Goal: Task Accomplishment & Management: Use online tool/utility

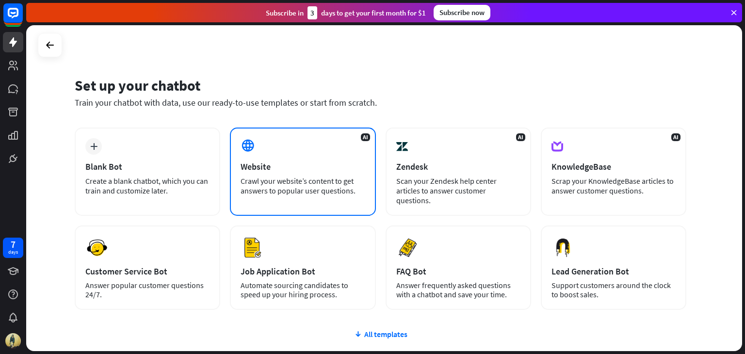
click at [273, 197] on div "AI Website Crawl your website’s content to get answers to popular user question…" at bounding box center [302, 172] width 145 height 88
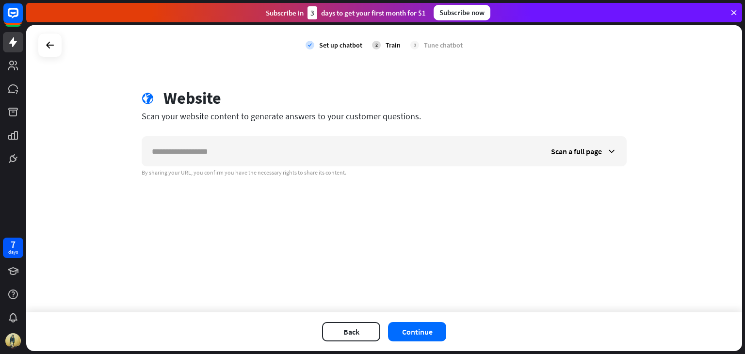
type input "*"
type input "**********"
click at [420, 325] on button "Continue" at bounding box center [417, 331] width 58 height 19
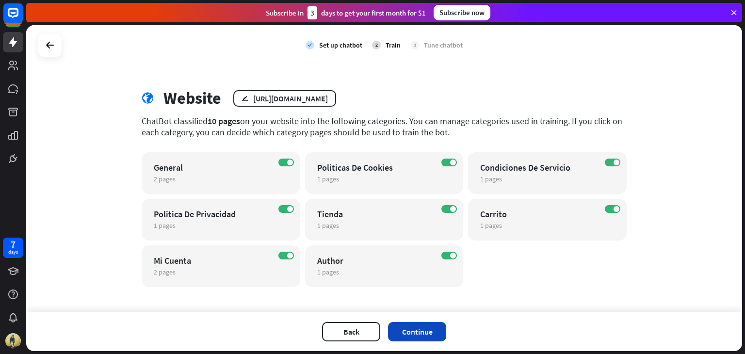
click at [429, 334] on button "Continue" at bounding box center [417, 331] width 58 height 19
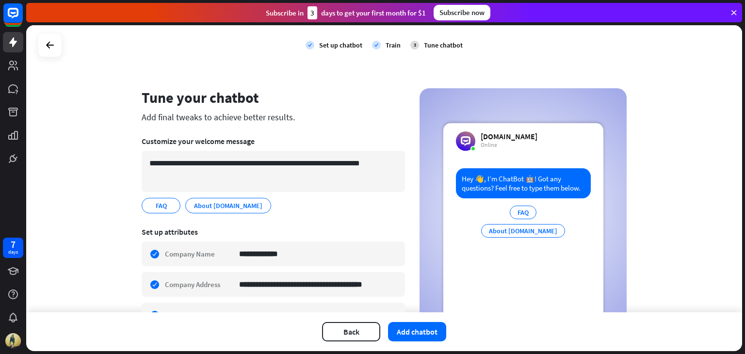
click at [429, 334] on button "Add chatbot" at bounding box center [417, 331] width 58 height 19
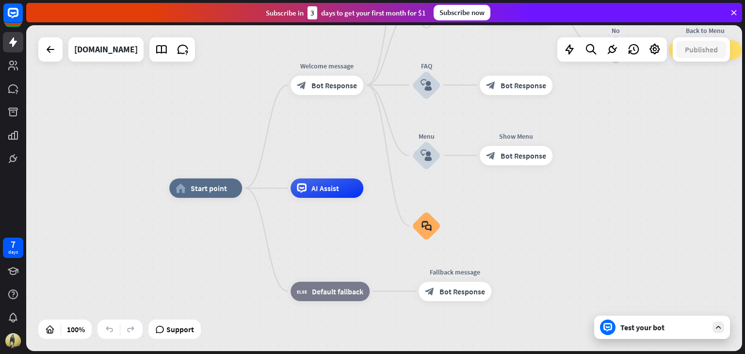
click at [624, 331] on div "Test your bot" at bounding box center [663, 327] width 87 height 10
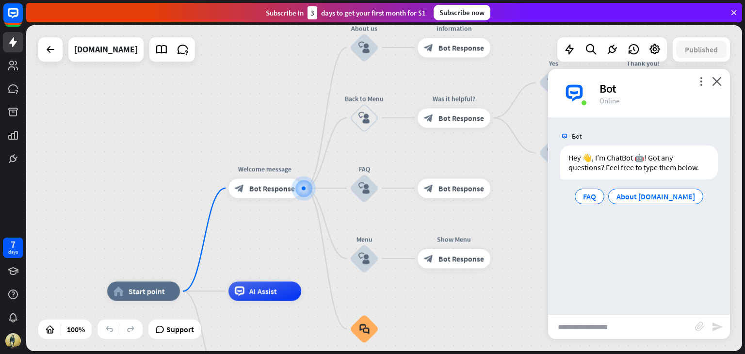
click at [624, 331] on input "text" at bounding box center [621, 327] width 147 height 24
click at [631, 133] on span "Show JSON" at bounding box center [624, 135] width 35 height 9
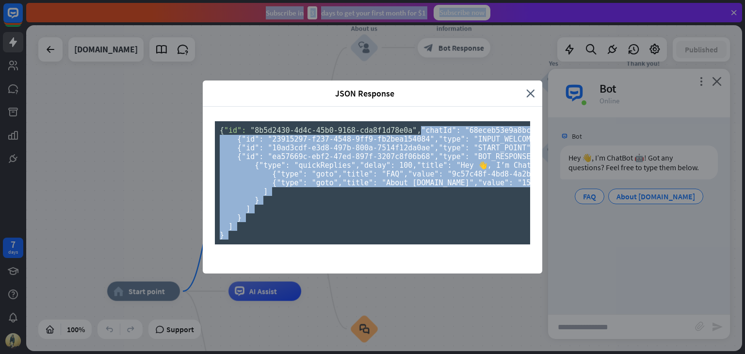
scroll to position [228, 0]
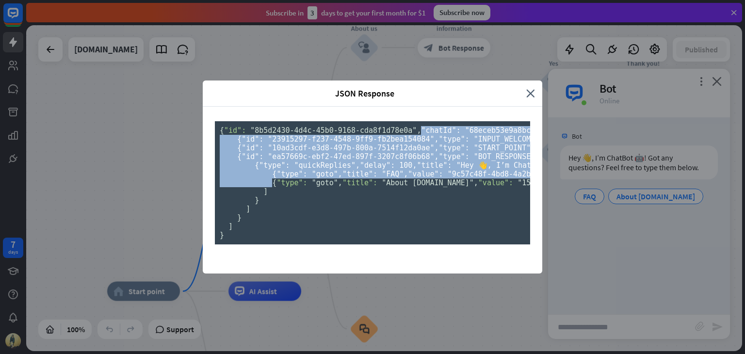
drag, startPoint x: 425, startPoint y: 80, endPoint x: 424, endPoint y: 205, distance: 125.6
click at [424, 205] on pre "{ "id": "8b5d2430-4d4c-45b0-9168-cda8f1d78e0a" , "chatId": "68eceb53e9a8bc00072…" at bounding box center [372, 182] width 315 height 123
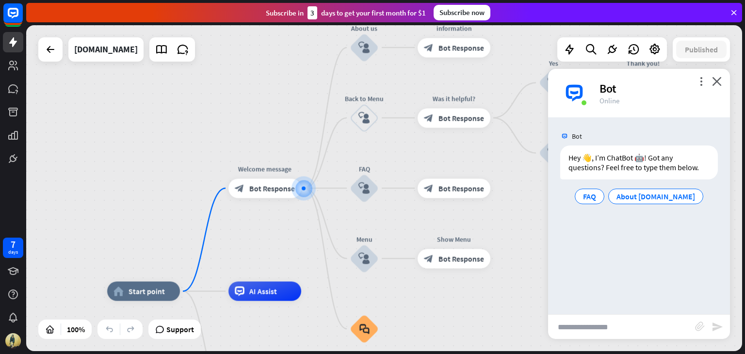
click at [623, 256] on div "JSON Response close { "id": "8b5d2430-4d4c-45b0-9168-cda8f1d78e0a" , "chatId": …" at bounding box center [372, 177] width 745 height 354
click at [584, 332] on input "text" at bounding box center [621, 327] width 147 height 24
type input "**********"
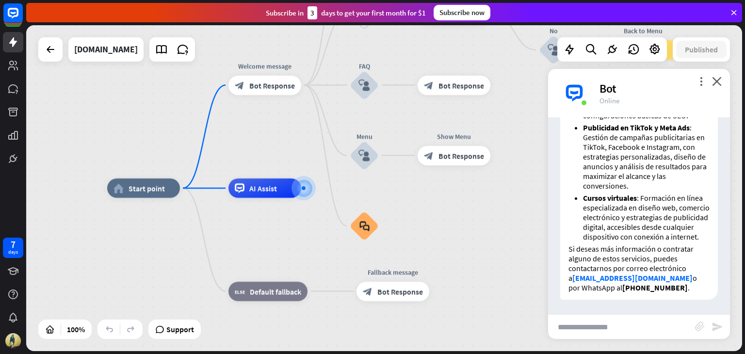
scroll to position [227, 0]
click at [624, 325] on input "text" at bounding box center [621, 327] width 147 height 24
type input "**********"
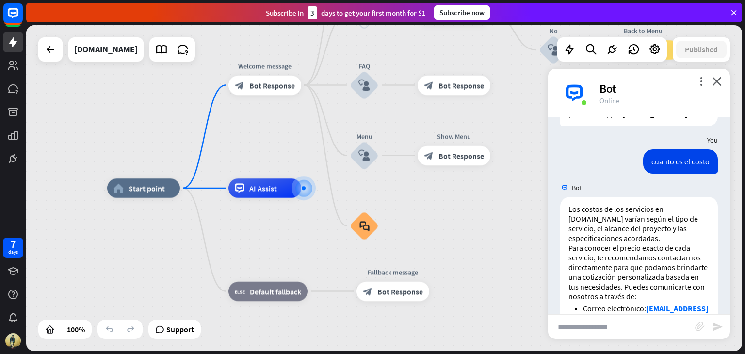
scroll to position [465, 0]
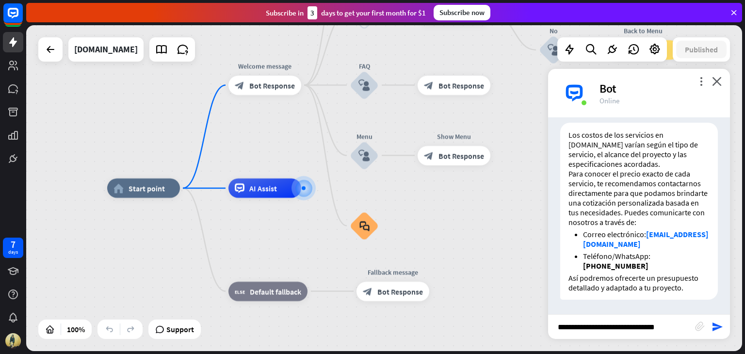
type input "**********"
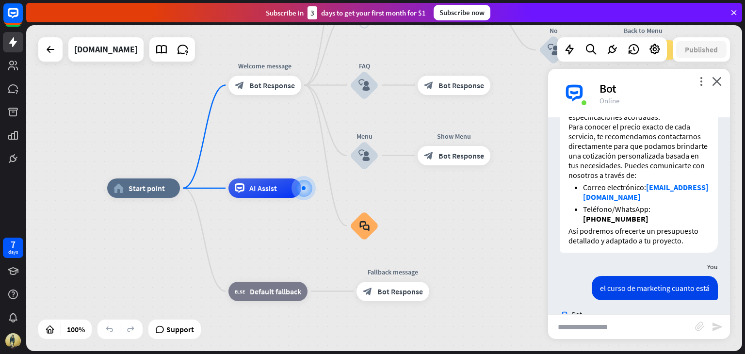
scroll to position [713, 0]
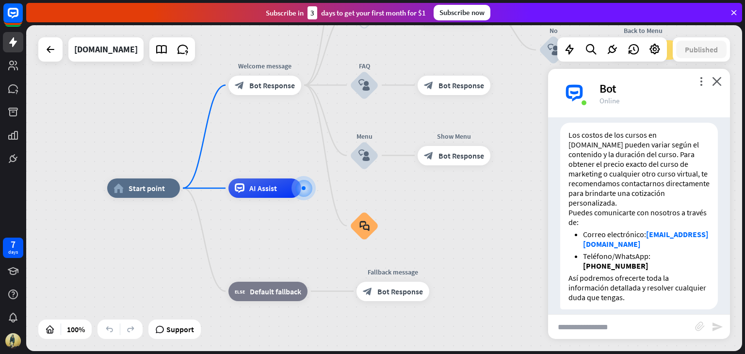
click at [624, 325] on input "text" at bounding box center [621, 327] width 147 height 24
type input "*****"
click at [717, 84] on icon "close" at bounding box center [717, 81] width 10 height 9
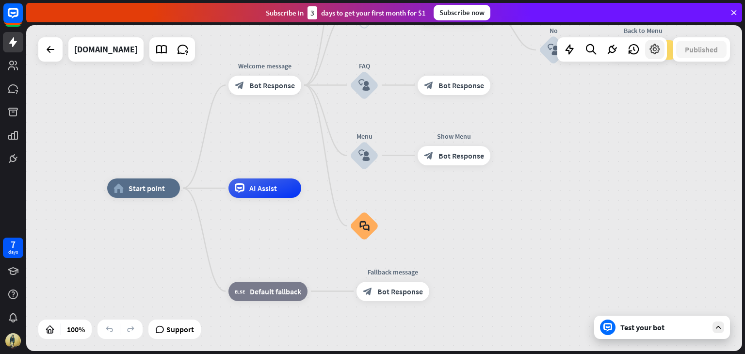
click at [659, 45] on icon at bounding box center [654, 49] width 13 height 13
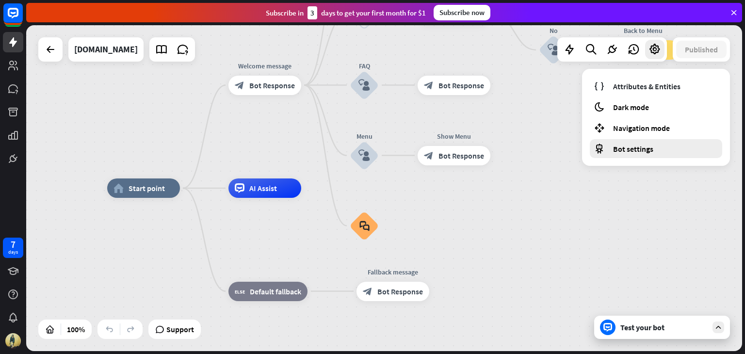
click at [661, 146] on div "Bot settings" at bounding box center [656, 148] width 132 height 19
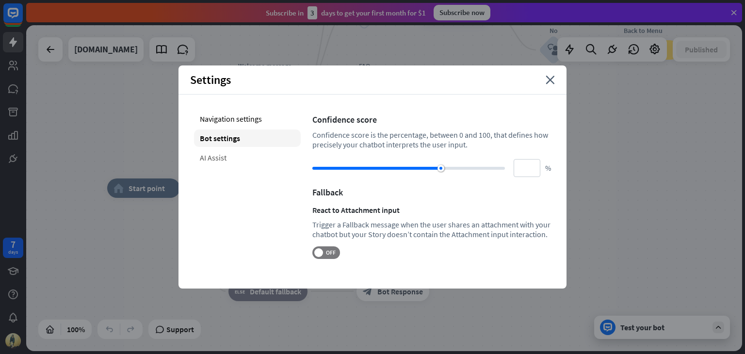
click at [239, 156] on div "AI Assist" at bounding box center [247, 157] width 107 height 17
type input "**"
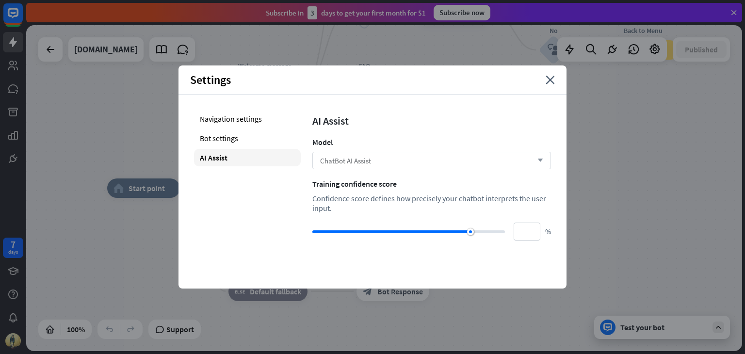
click at [324, 156] on span "ChatBot AI Assist" at bounding box center [345, 160] width 51 height 9
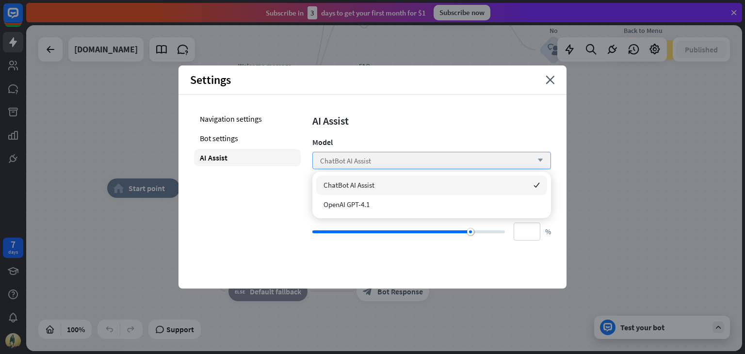
click at [324, 156] on span "ChatBot AI Assist" at bounding box center [345, 160] width 51 height 9
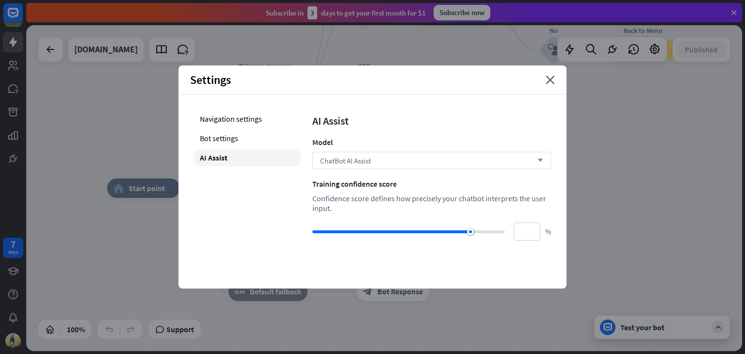
click at [324, 156] on span "ChatBot AI Assist" at bounding box center [345, 160] width 51 height 9
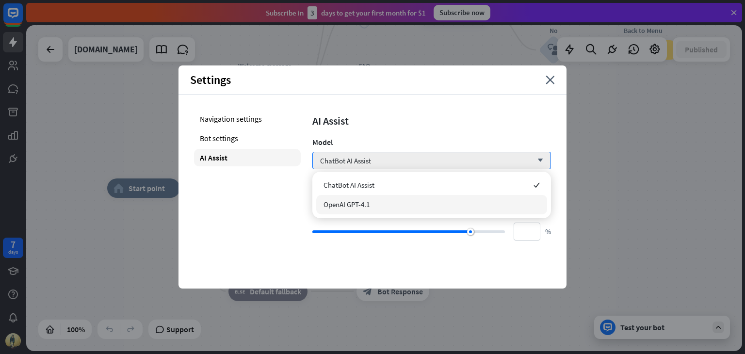
click at [334, 209] on div "OpenAI GPT-4.1" at bounding box center [431, 204] width 231 height 19
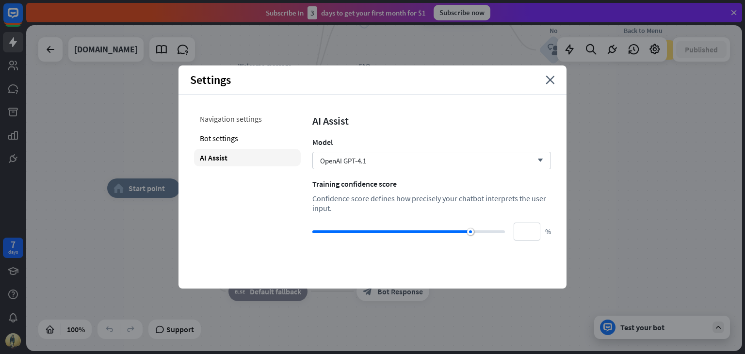
click at [264, 116] on div "Navigation settings" at bounding box center [247, 118] width 107 height 17
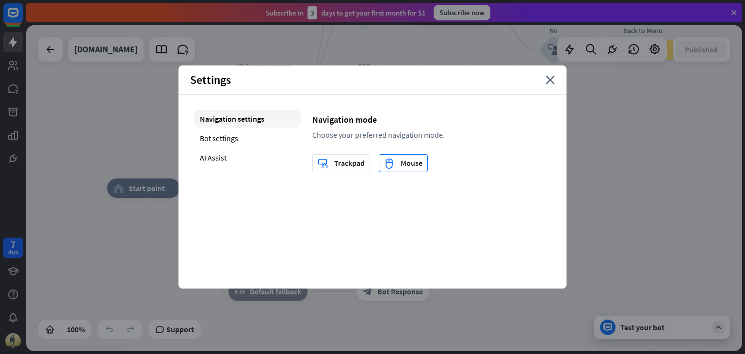
click at [388, 160] on icon "mouse" at bounding box center [389, 163] width 10 height 11
click at [345, 165] on div "trackpad Trackpad" at bounding box center [341, 163] width 47 height 17
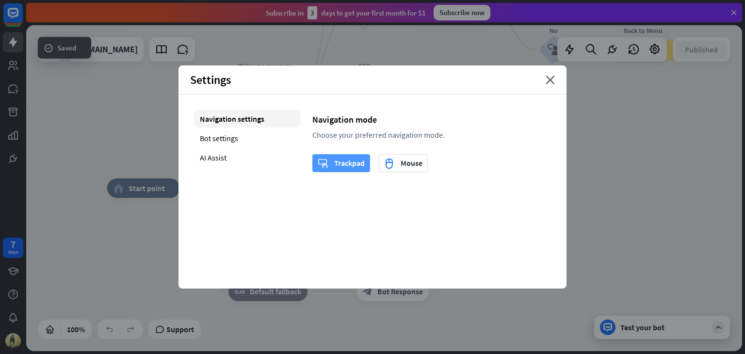
click at [345, 165] on div "trackpad Trackpad" at bounding box center [341, 163] width 47 height 17
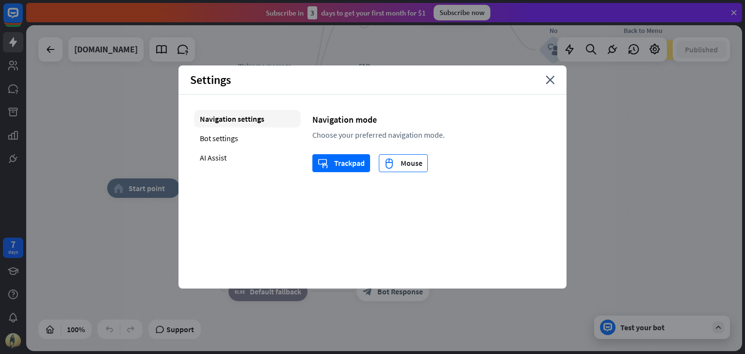
click at [384, 167] on icon "mouse" at bounding box center [389, 163] width 10 height 11
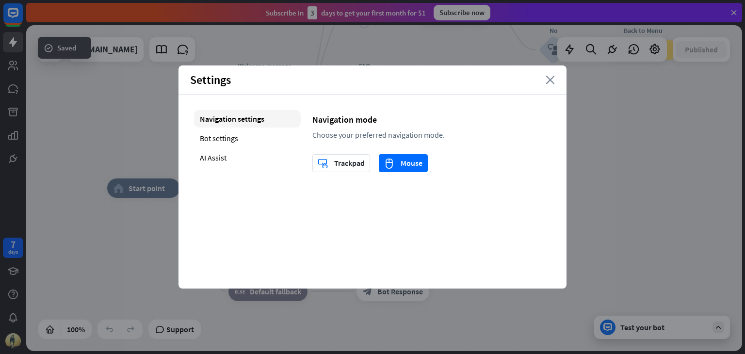
click at [546, 77] on icon "close" at bounding box center [549, 80] width 9 height 9
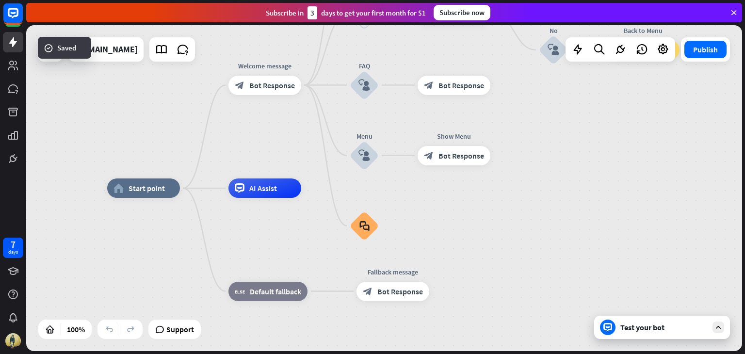
click at [631, 326] on div "Test your bot" at bounding box center [663, 327] width 87 height 10
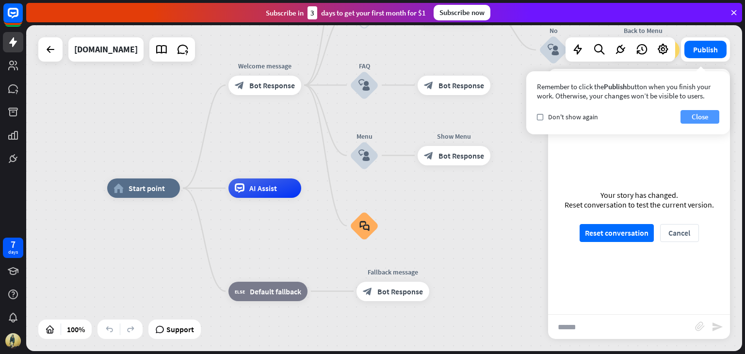
click at [690, 116] on button "Close" at bounding box center [699, 117] width 39 height 14
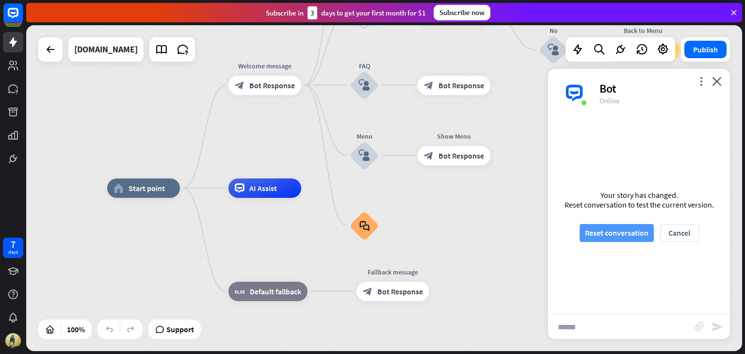
click at [639, 237] on button "Reset conversation" at bounding box center [616, 233] width 74 height 18
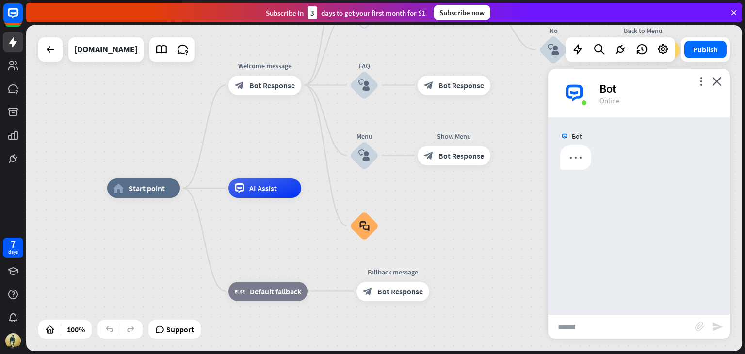
scroll to position [0, 0]
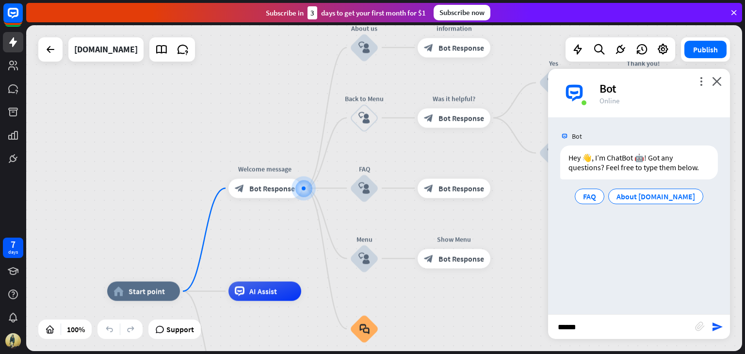
click at [657, 323] on input "*****" at bounding box center [621, 327] width 147 height 24
type input "**********"
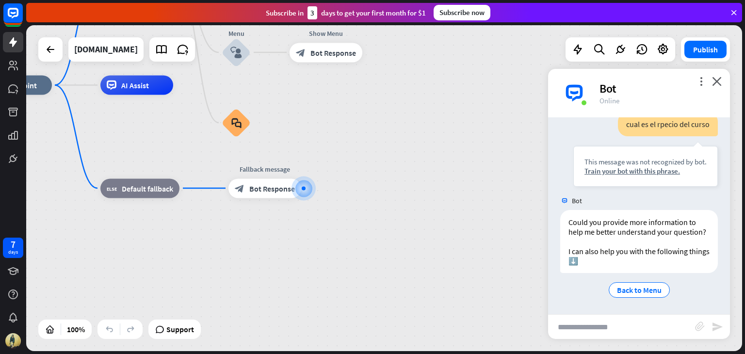
scroll to position [100, 0]
click at [646, 288] on span "Back to Menu" at bounding box center [639, 290] width 45 height 10
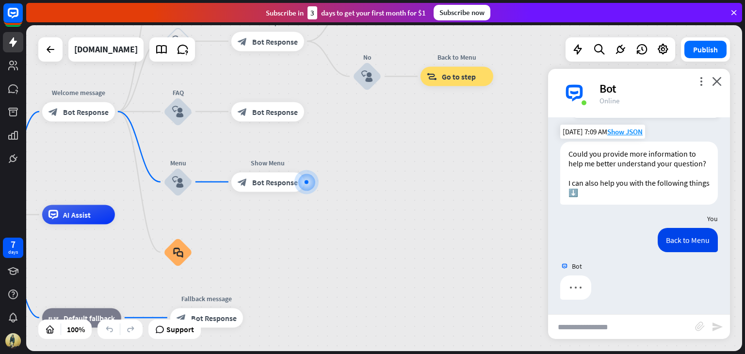
scroll to position [169, 0]
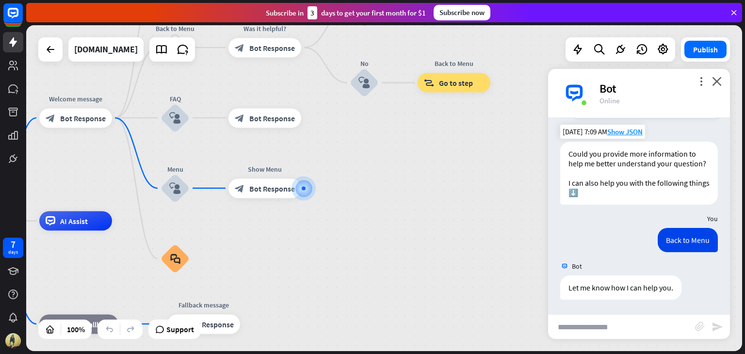
click at [654, 322] on input "text" at bounding box center [621, 327] width 147 height 24
type input "**********"
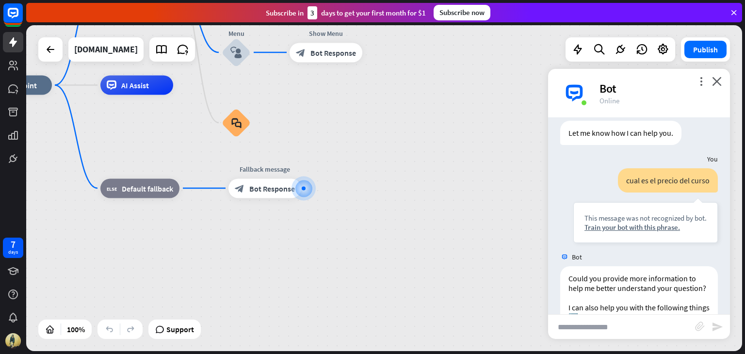
scroll to position [389, 0]
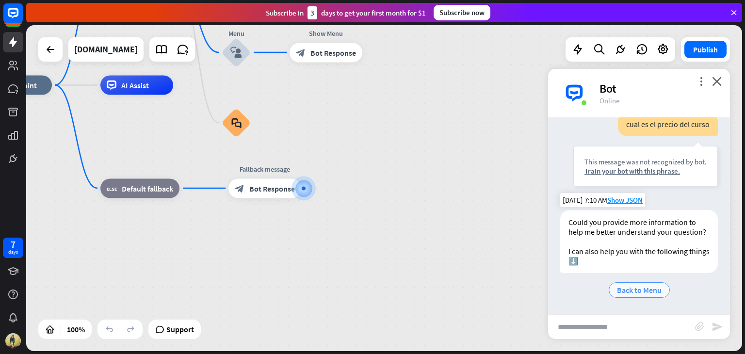
click at [646, 288] on span "Back to Menu" at bounding box center [639, 290] width 45 height 10
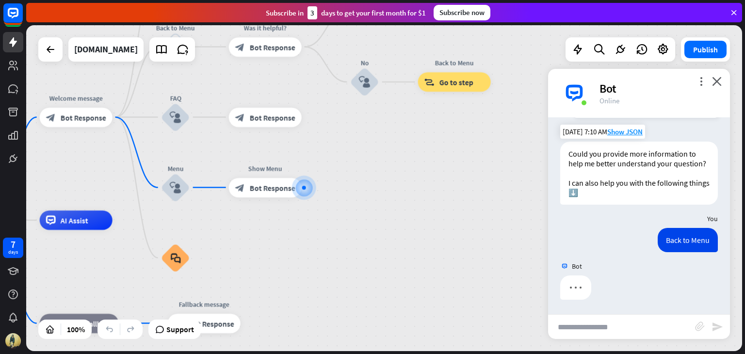
scroll to position [457, 0]
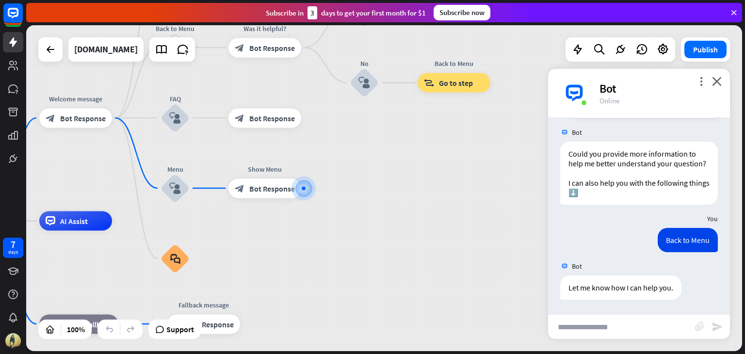
click at [534, 79] on div "home_2 Start point Welcome message block_bot_response Bot Response About us blo…" at bounding box center [384, 188] width 716 height 326
click at [718, 81] on icon "close" at bounding box center [717, 81] width 10 height 9
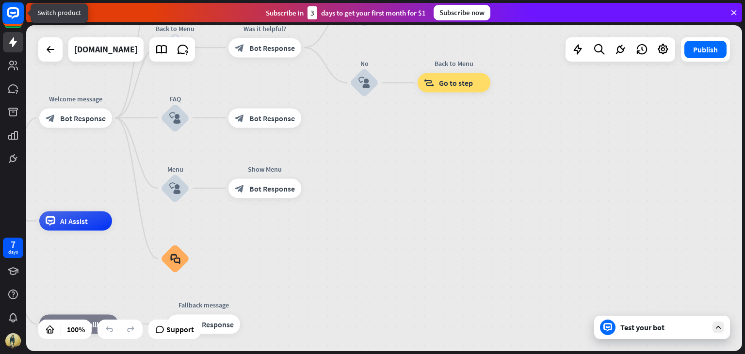
click at [12, 18] on icon at bounding box center [13, 13] width 12 height 12
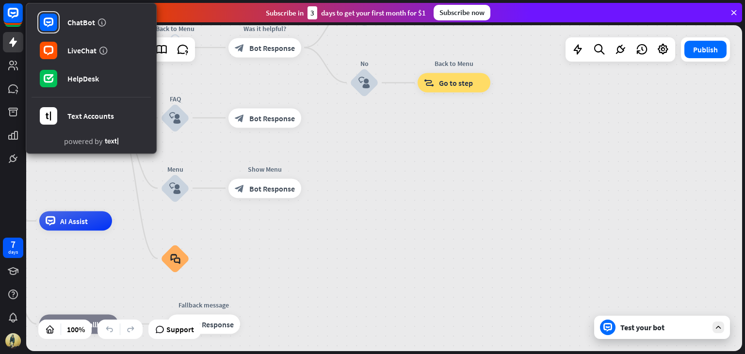
click at [109, 138] on icon at bounding box center [112, 141] width 14 height 7
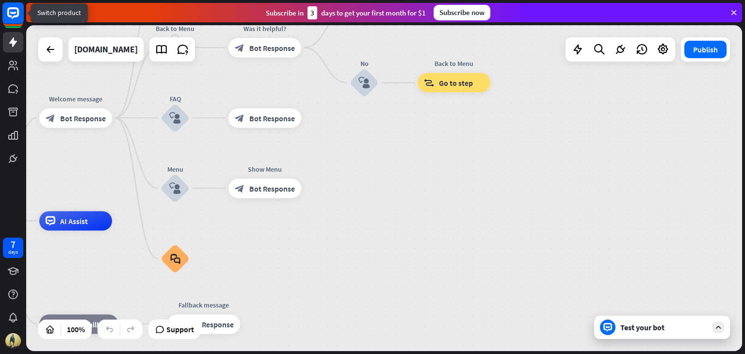
click at [19, 12] on icon at bounding box center [13, 13] width 12 height 12
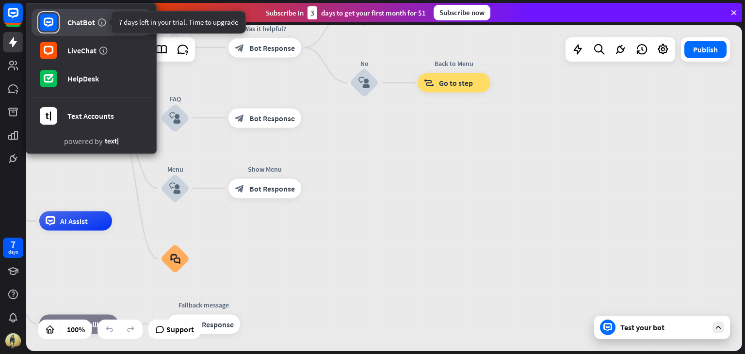
click at [102, 20] on icon at bounding box center [102, 22] width 10 height 10
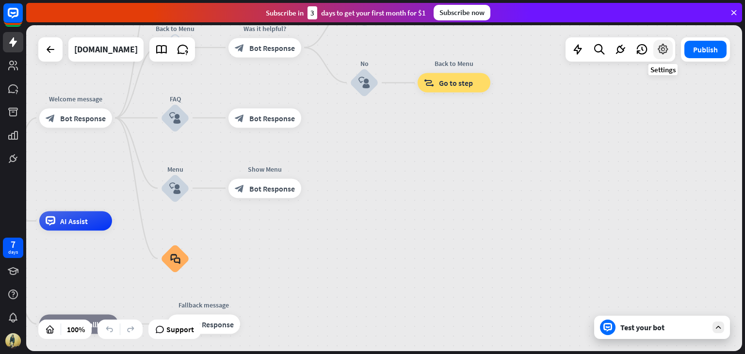
click at [658, 51] on icon at bounding box center [662, 49] width 13 height 13
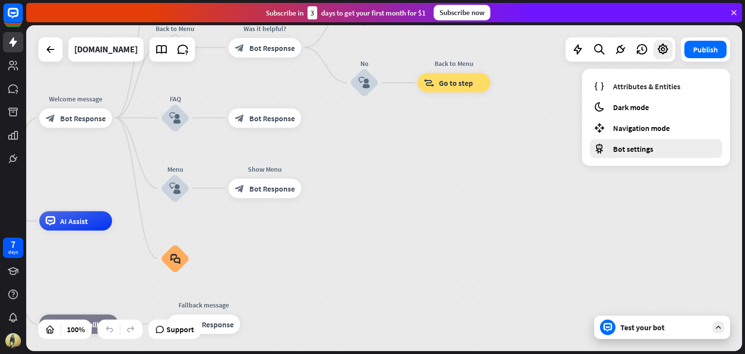
click at [654, 144] on div "Bot settings" at bounding box center [656, 148] width 132 height 19
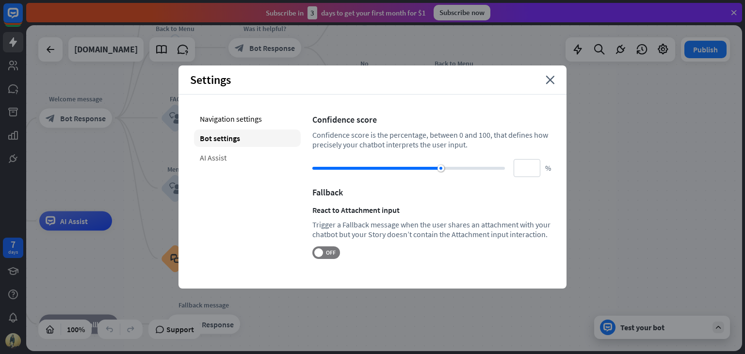
click at [253, 156] on div "AI Assist" at bounding box center [247, 157] width 107 height 17
type input "**"
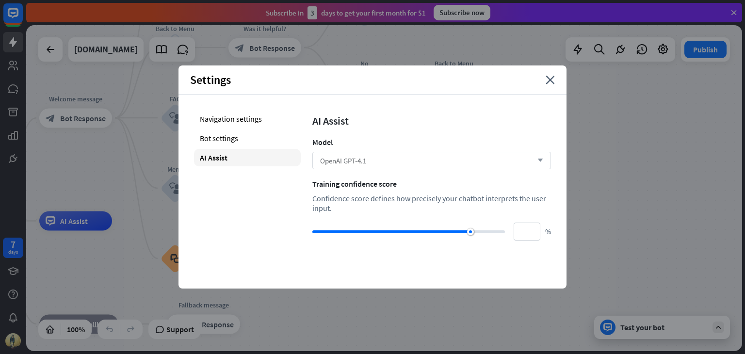
click at [336, 159] on span "OpenAI GPT-4.1" at bounding box center [343, 160] width 46 height 9
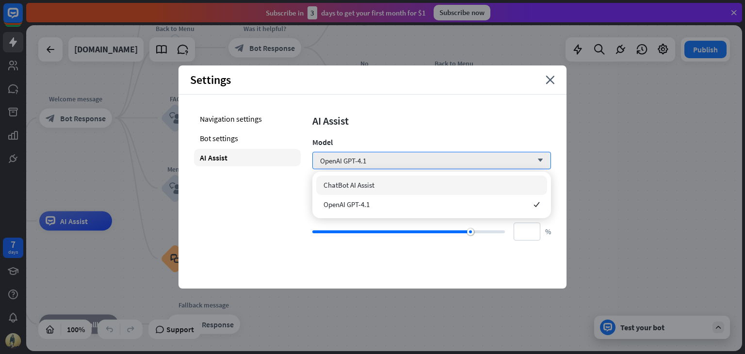
click at [344, 188] on span "ChatBot AI Assist" at bounding box center [348, 184] width 51 height 9
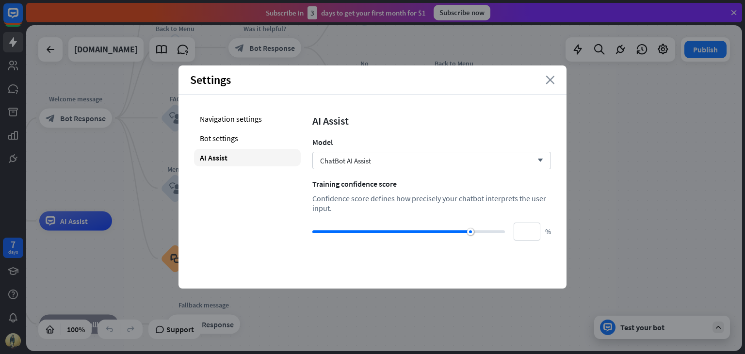
click at [549, 82] on icon "close" at bounding box center [549, 80] width 9 height 9
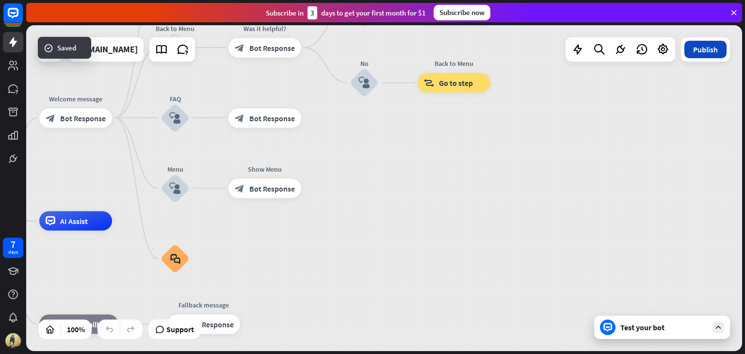
click at [691, 54] on button "Publish" at bounding box center [705, 49] width 42 height 17
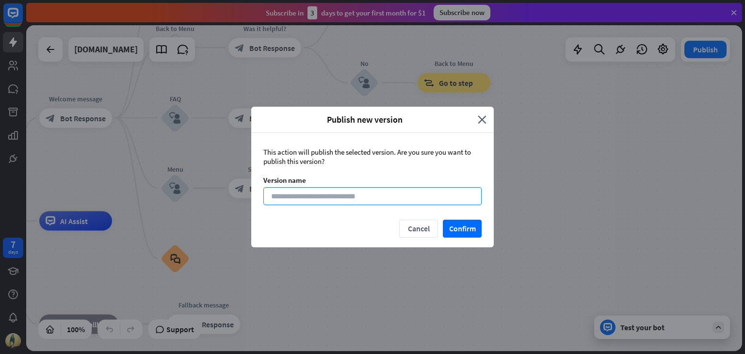
click at [437, 197] on input at bounding box center [372, 196] width 218 height 18
type input "******"
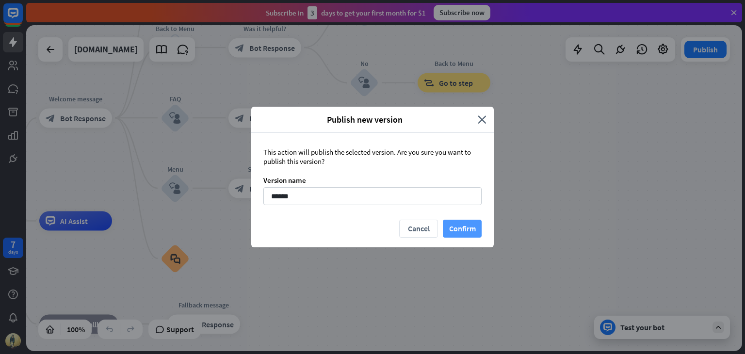
click at [454, 232] on button "Confirm" at bounding box center [462, 229] width 39 height 18
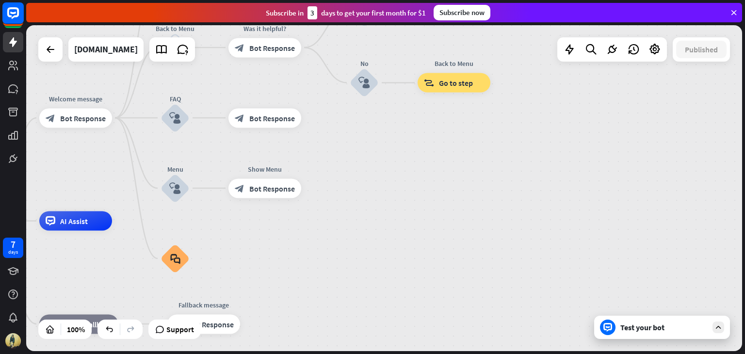
click at [12, 11] on rect at bounding box center [12, 12] width 21 height 21
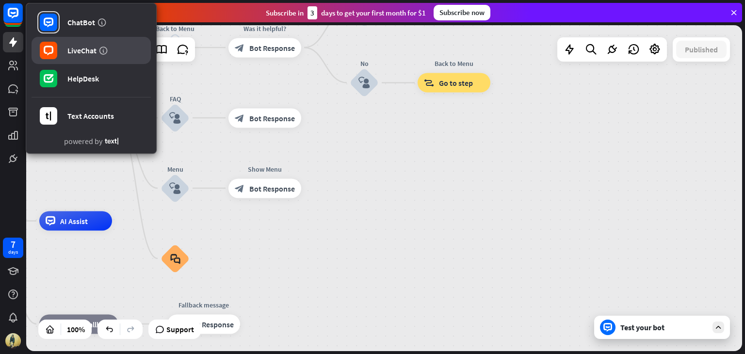
click at [58, 45] on div at bounding box center [48, 50] width 22 height 22
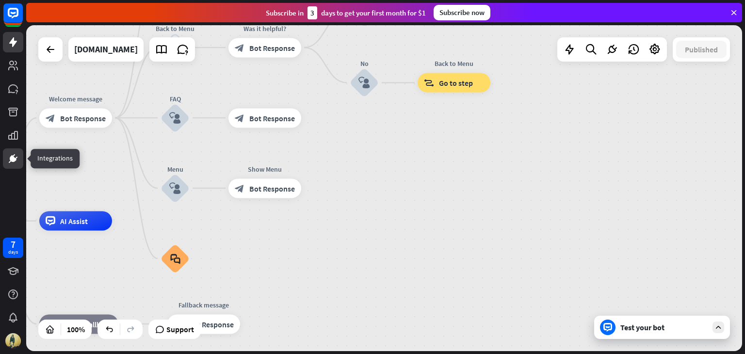
click at [16, 163] on icon at bounding box center [13, 159] width 12 height 12
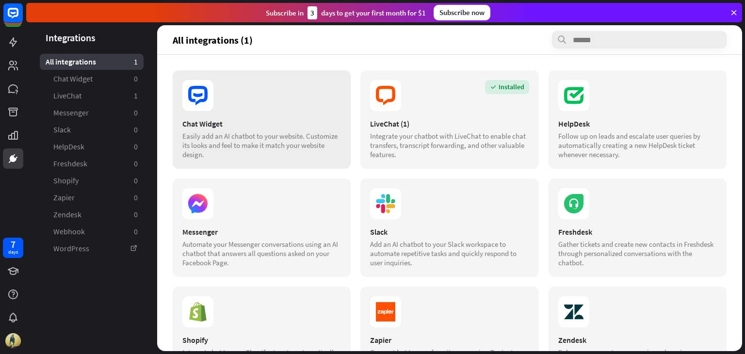
click at [307, 94] on section at bounding box center [261, 95] width 159 height 31
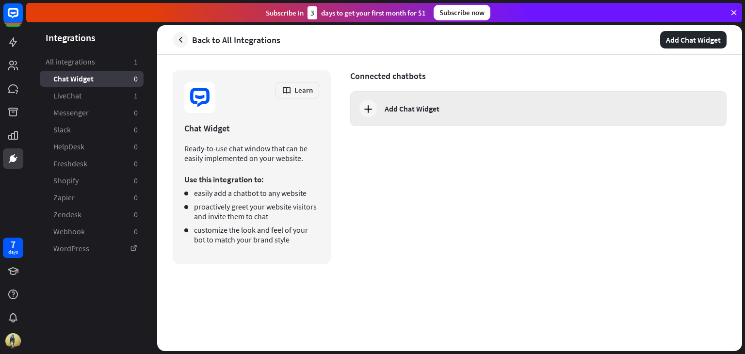
click at [367, 102] on div at bounding box center [367, 108] width 17 height 17
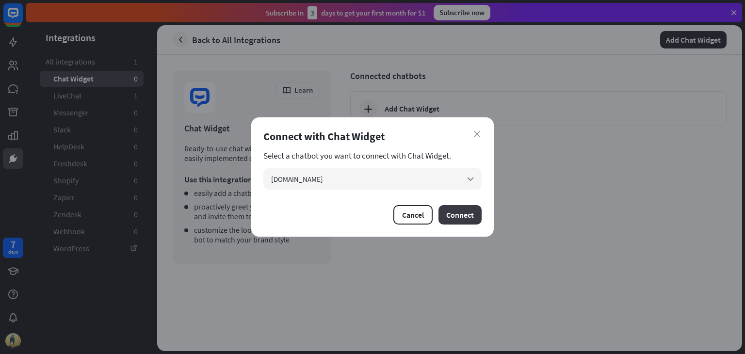
click at [448, 211] on button "Connect" at bounding box center [459, 214] width 43 height 19
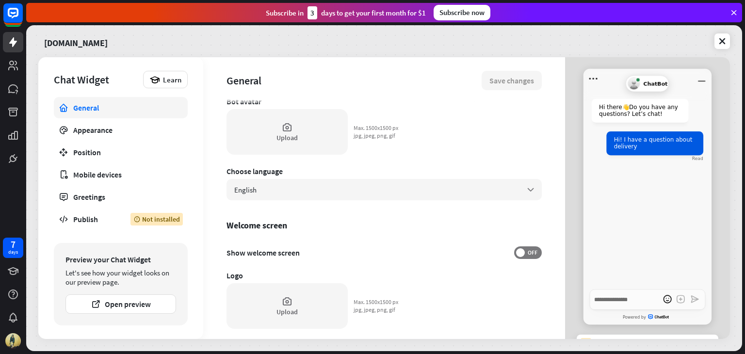
scroll to position [103, 0]
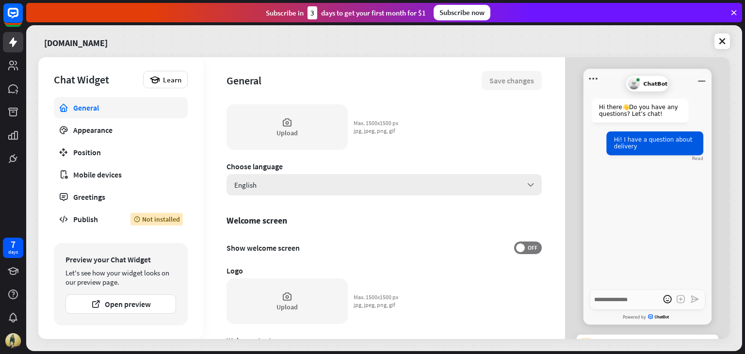
click at [500, 182] on div "English arrow_down" at bounding box center [383, 184] width 315 height 21
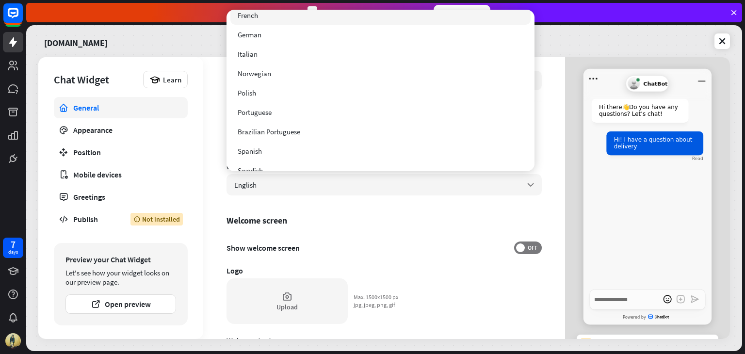
scroll to position [79, 0]
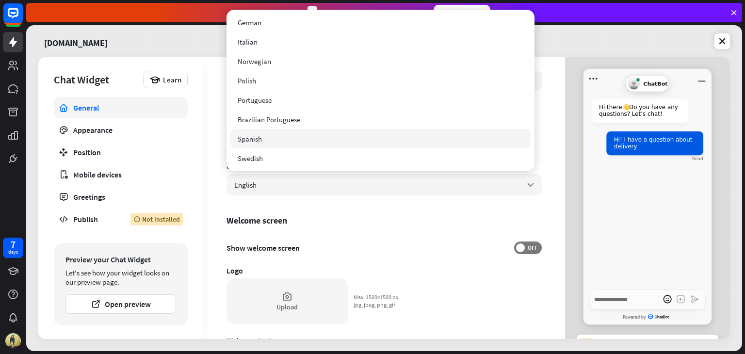
click at [510, 142] on div "Spanish" at bounding box center [380, 138] width 300 height 19
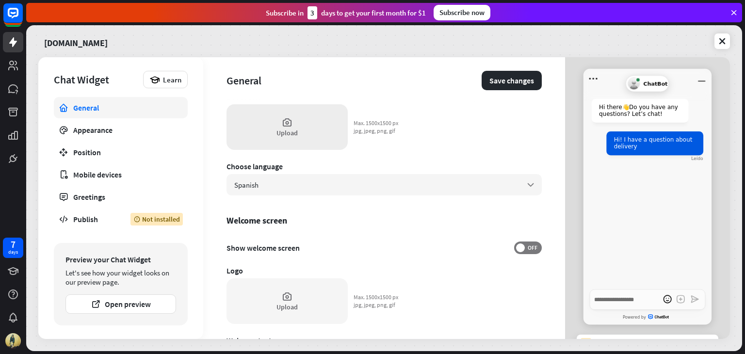
click at [270, 117] on div "Upload" at bounding box center [286, 127] width 121 height 46
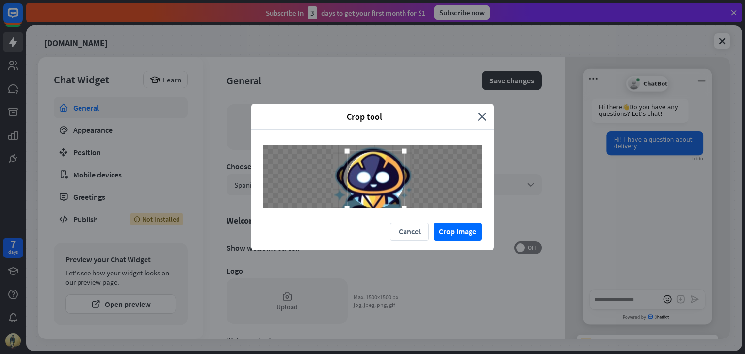
drag, startPoint x: 398, startPoint y: 202, endPoint x: 409, endPoint y: 211, distance: 14.8
click at [409, 211] on div at bounding box center [372, 176] width 242 height 93
drag, startPoint x: 347, startPoint y: 151, endPoint x: 324, endPoint y: 140, distance: 25.4
click at [324, 140] on div at bounding box center [372, 176] width 242 height 93
click at [455, 233] on button "Crop image" at bounding box center [457, 232] width 48 height 18
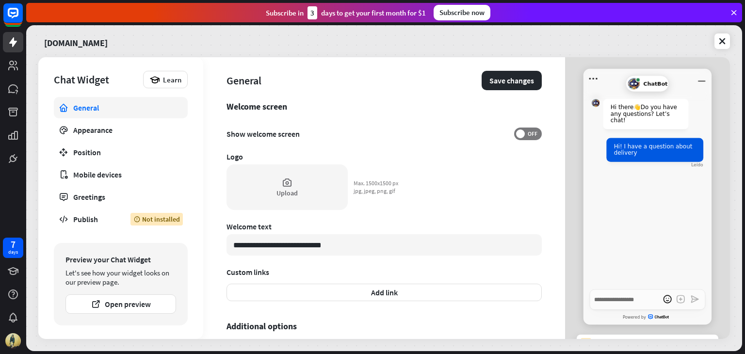
scroll to position [206, 0]
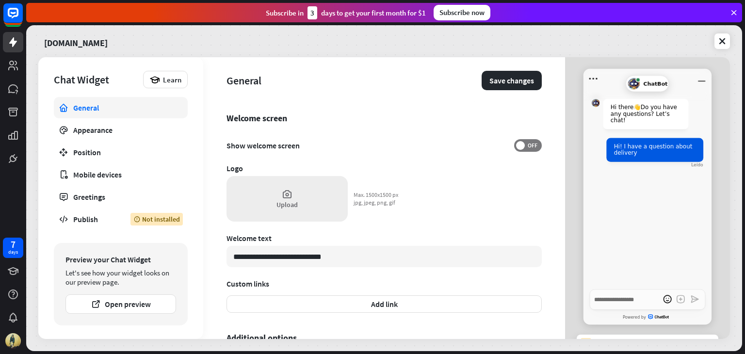
click at [279, 199] on div "Upload" at bounding box center [286, 199] width 121 height 46
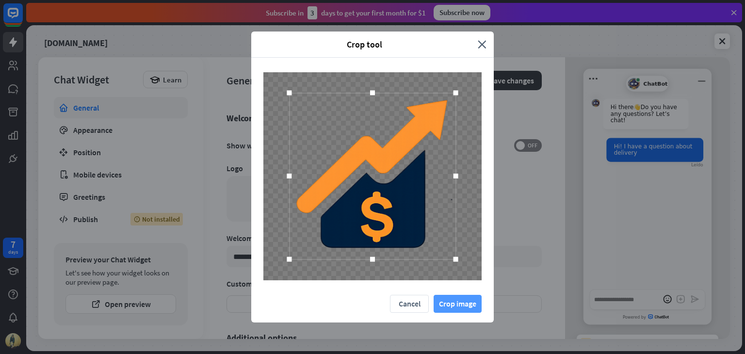
click at [462, 311] on button "Crop image" at bounding box center [457, 304] width 48 height 18
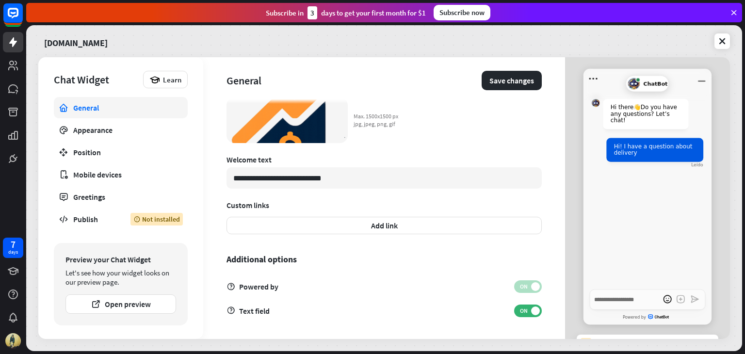
scroll to position [285, 0]
drag, startPoint x: 314, startPoint y: 175, endPoint x: 286, endPoint y: 176, distance: 28.1
click at [286, 176] on input "**********" at bounding box center [383, 177] width 315 height 21
drag, startPoint x: 319, startPoint y: 177, endPoint x: 227, endPoint y: 176, distance: 92.1
click at [227, 176] on input "**********" at bounding box center [383, 177] width 315 height 21
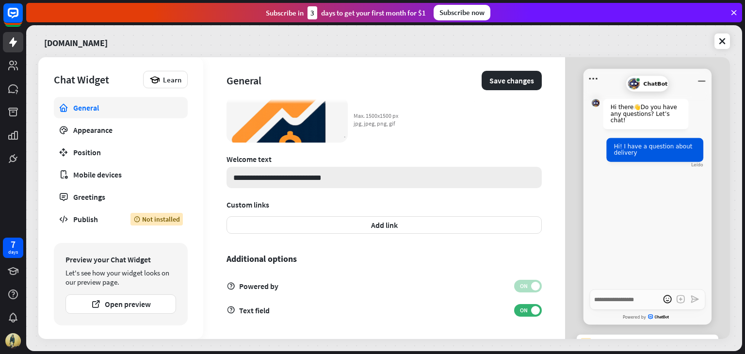
type textarea "*"
type input "**"
click at [250, 176] on input "**" at bounding box center [383, 177] width 315 height 21
type textarea "*"
type input "**"
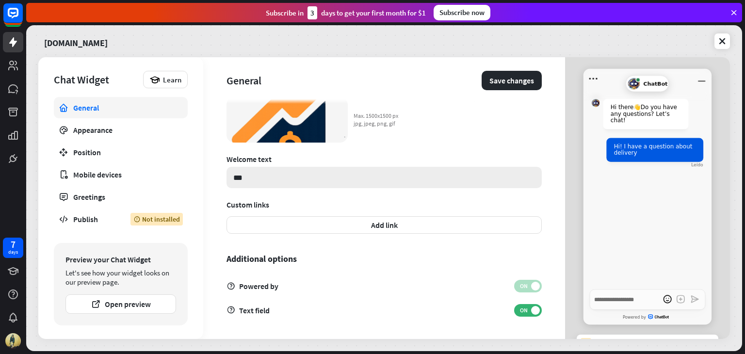
type textarea "*"
type input "****"
type textarea "*"
type input "*****"
type textarea "*"
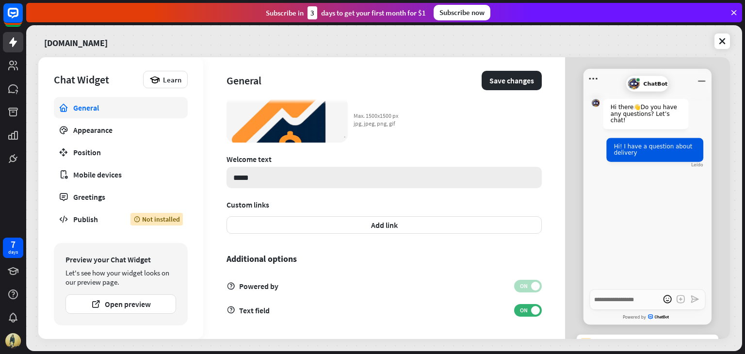
type input "******"
type textarea "*"
type input "*******"
type textarea "*"
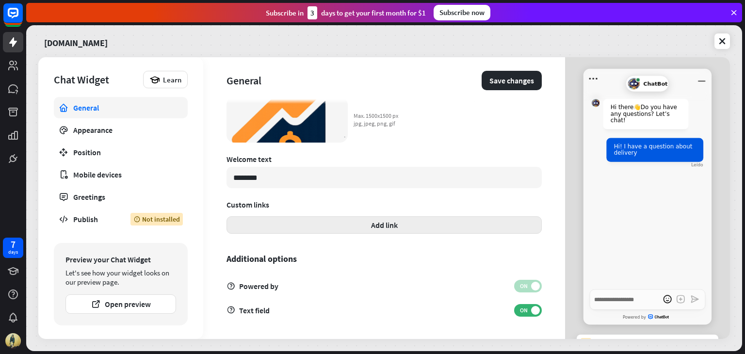
type input "********"
click at [299, 230] on button "Add link" at bounding box center [383, 224] width 315 height 17
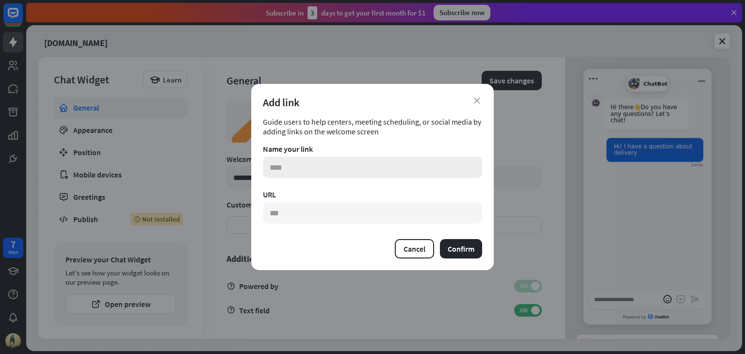
click at [349, 163] on input "text" at bounding box center [372, 167] width 219 height 21
click at [472, 103] on div "Add link" at bounding box center [372, 103] width 219 height 14
click at [475, 99] on icon "close" at bounding box center [477, 100] width 6 height 6
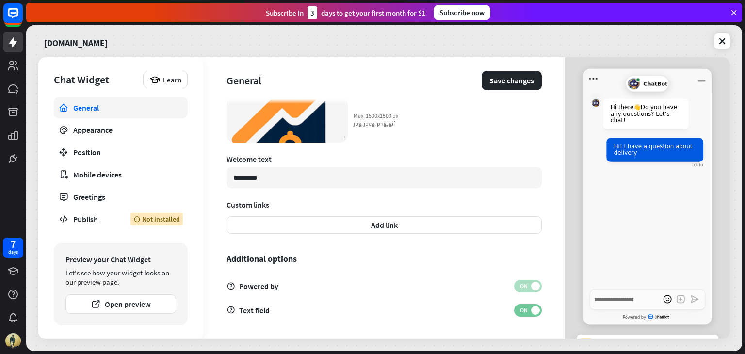
click at [516, 309] on span "ON" at bounding box center [523, 310] width 15 height 8
click at [531, 309] on span "OFF" at bounding box center [532, 310] width 15 height 8
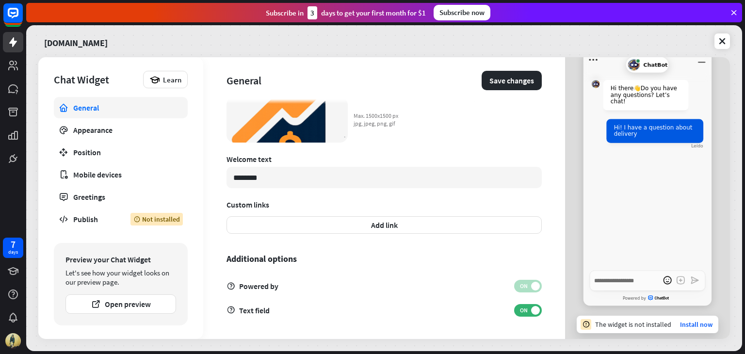
scroll to position [0, 0]
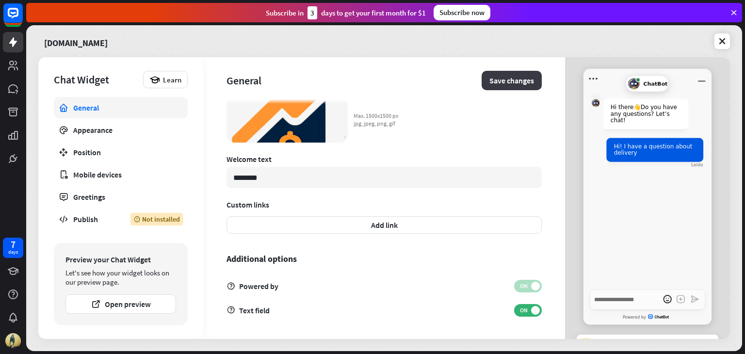
click at [500, 80] on button "Save changes" at bounding box center [511, 80] width 60 height 19
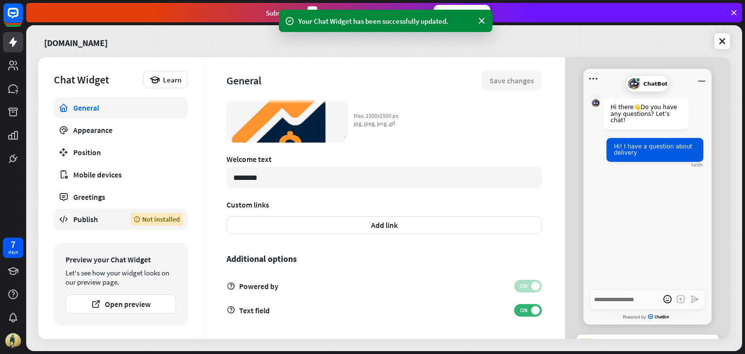
click at [101, 214] on div "Publish" at bounding box center [94, 219] width 43 height 10
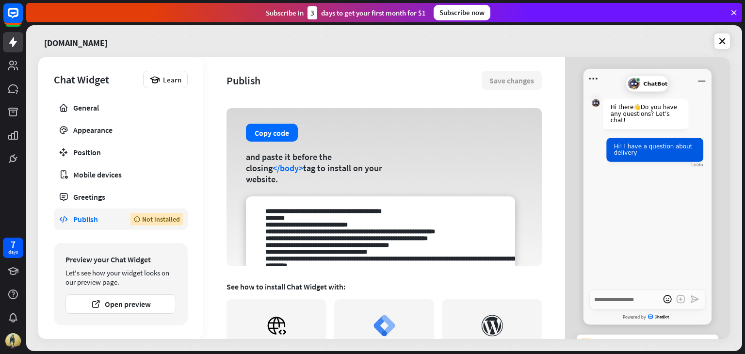
scroll to position [42, 0]
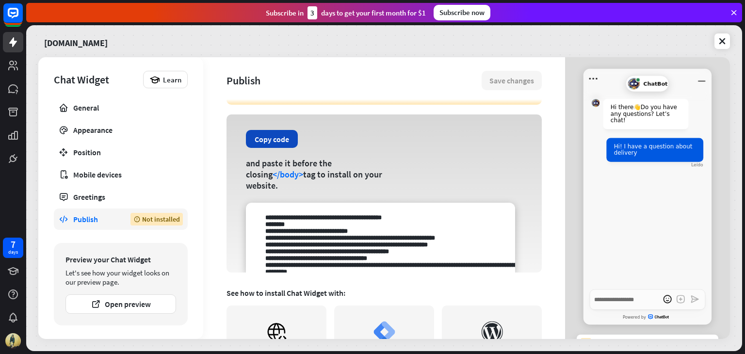
click at [270, 148] on button "Copy code" at bounding box center [272, 139] width 52 height 18
click at [277, 148] on button "Copy code" at bounding box center [272, 139] width 52 height 18
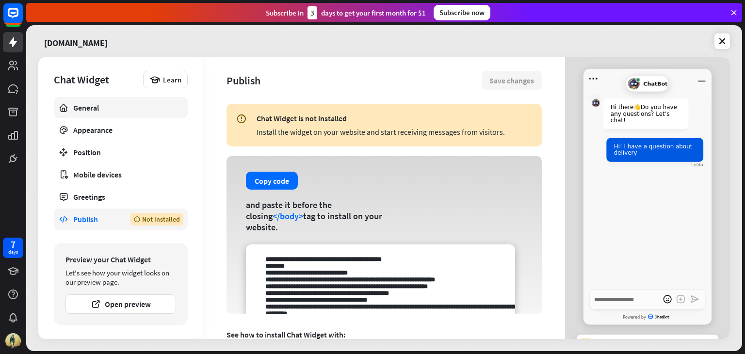
click at [89, 111] on div "General" at bounding box center [120, 108] width 95 height 10
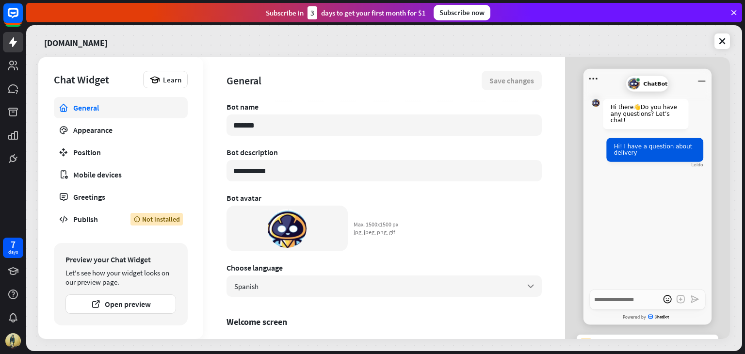
scroll to position [0, 0]
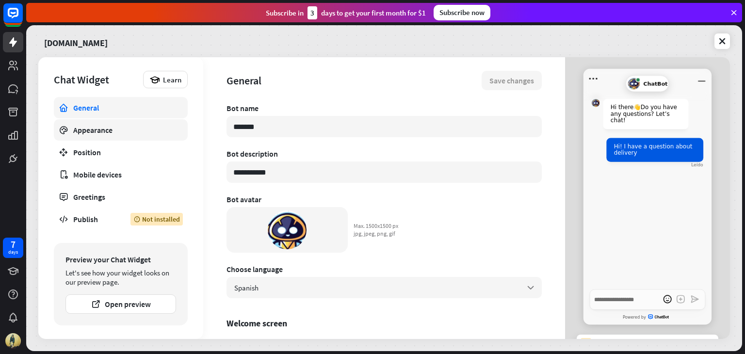
click at [110, 122] on link "Appearance" at bounding box center [121, 129] width 134 height 21
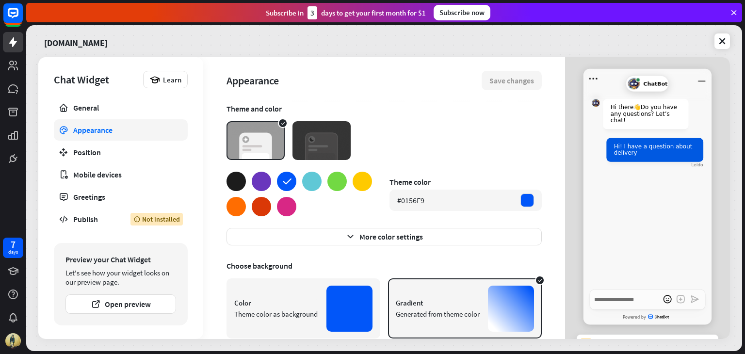
click at [262, 178] on div at bounding box center [261, 181] width 19 height 19
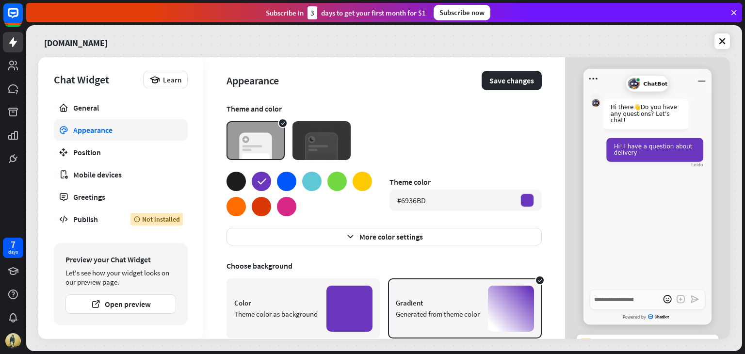
click at [310, 185] on div at bounding box center [311, 181] width 19 height 19
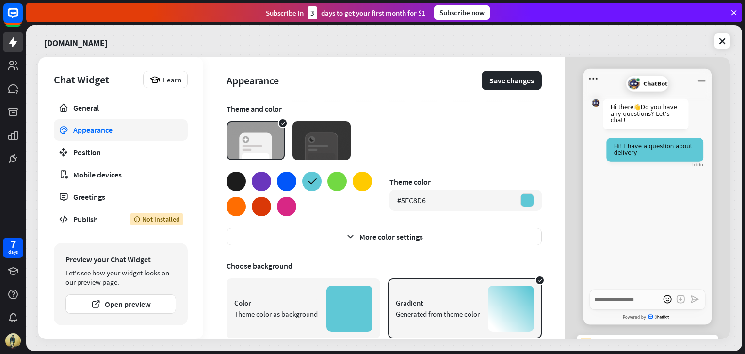
click at [341, 191] on div at bounding box center [298, 194] width 145 height 45
click at [339, 186] on div at bounding box center [336, 181] width 19 height 19
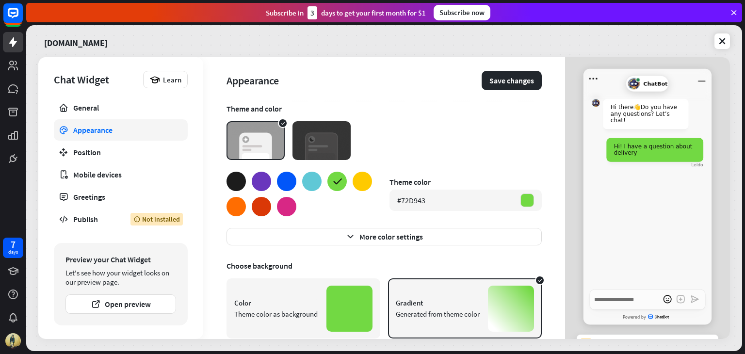
click at [286, 179] on div at bounding box center [286, 181] width 19 height 19
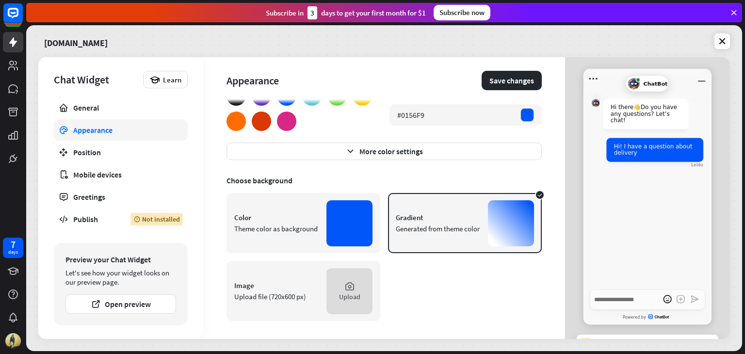
scroll to position [87, 0]
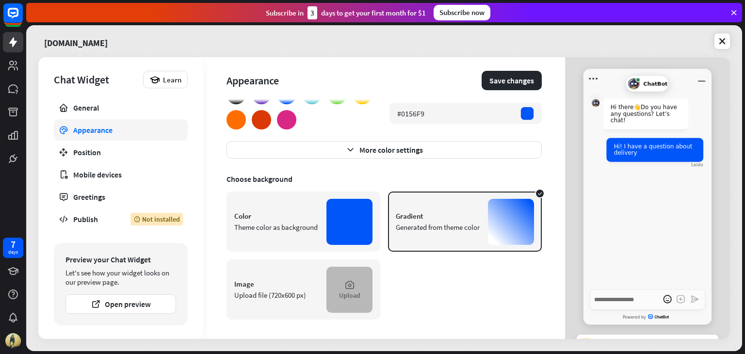
click at [344, 288] on icon at bounding box center [349, 284] width 11 height 11
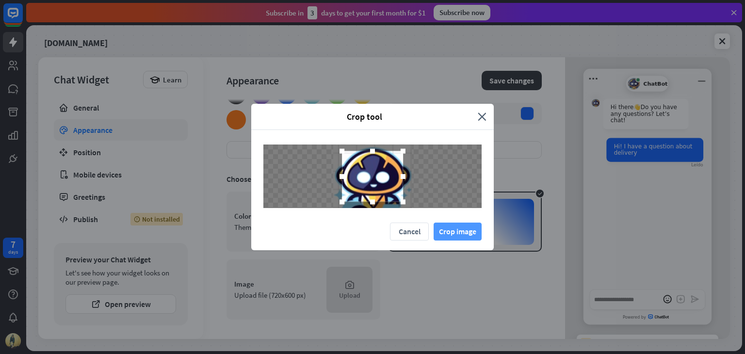
click at [473, 231] on button "Crop image" at bounding box center [457, 232] width 48 height 18
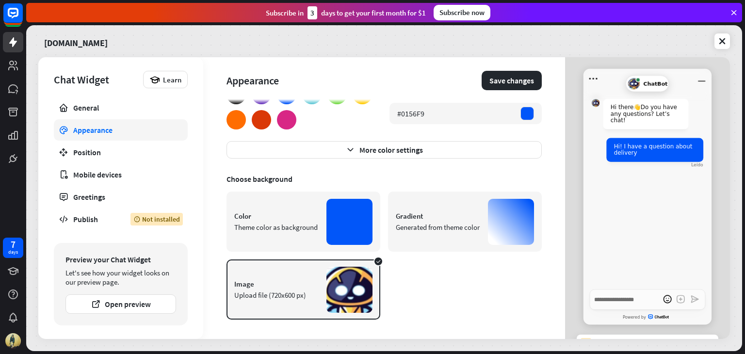
click at [450, 204] on div "Gradient Generated from theme color" at bounding box center [465, 222] width 154 height 60
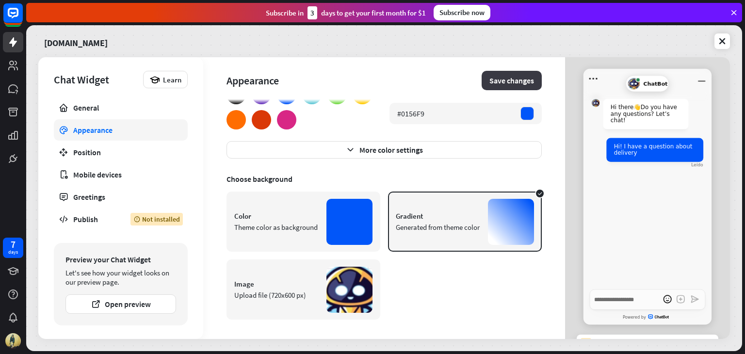
click at [492, 76] on button "Save changes" at bounding box center [511, 80] width 60 height 19
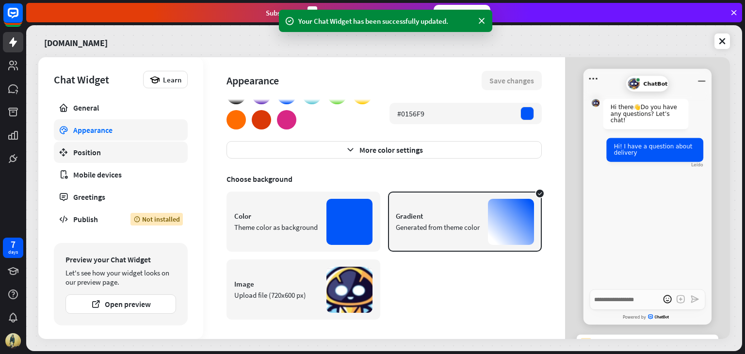
click at [120, 149] on div "Position" at bounding box center [120, 152] width 95 height 10
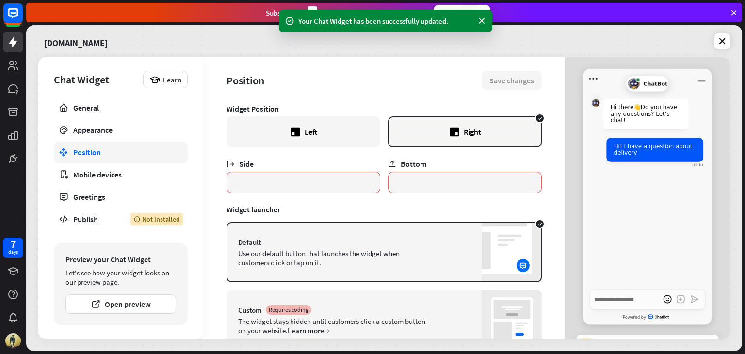
click at [276, 134] on div "Left" at bounding box center [303, 131] width 154 height 31
type textarea "*"
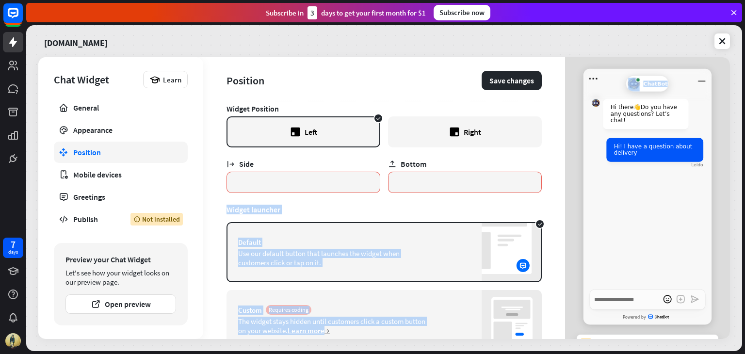
drag, startPoint x: 565, startPoint y: 128, endPoint x: 555, endPoint y: 180, distance: 52.9
click at [555, 180] on div "Chat Widget Learn General Appearance Position Mobile devices Greetings Publish …" at bounding box center [383, 198] width 691 height 282
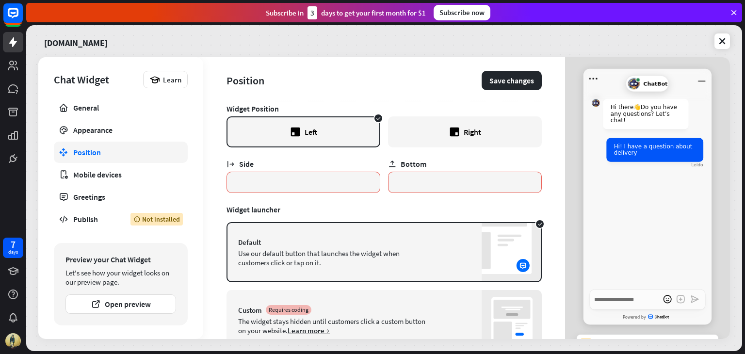
click at [544, 144] on div "Position Save changes Widget Position Left Right Side * Bottom * Widget launche…" at bounding box center [384, 198] width 362 height 282
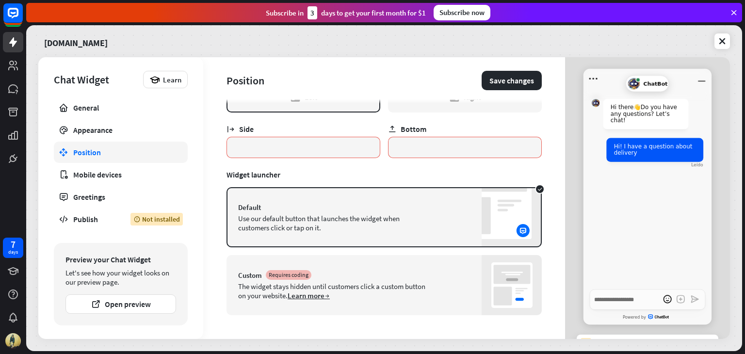
scroll to position [38, 0]
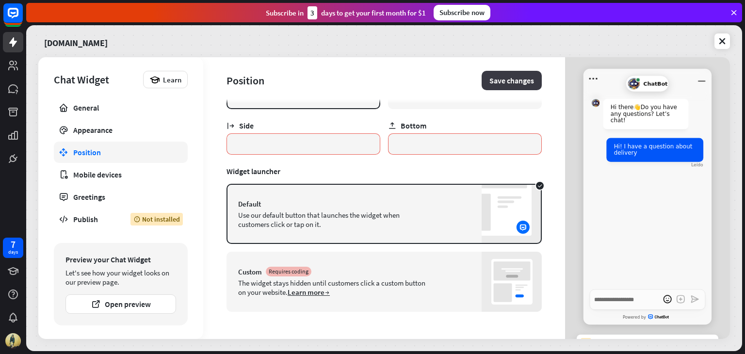
click at [491, 81] on button "Save changes" at bounding box center [511, 80] width 60 height 19
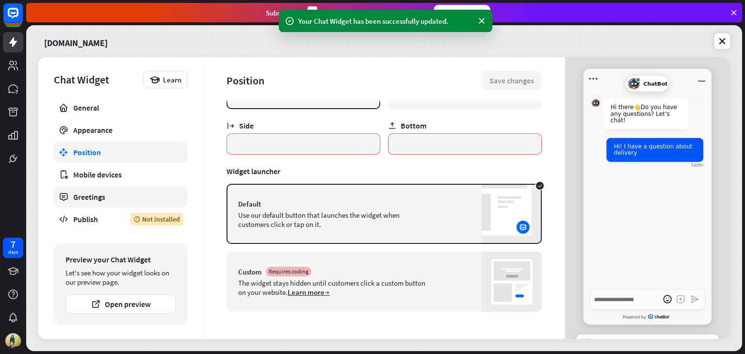
click at [97, 194] on div "Greetings" at bounding box center [120, 197] width 95 height 10
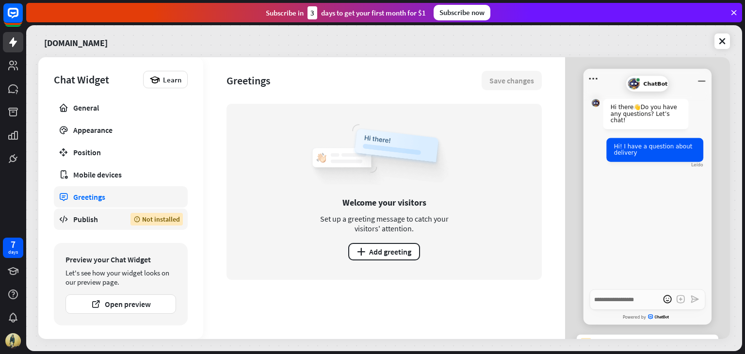
click at [93, 213] on link "Publish Not installed" at bounding box center [121, 218] width 134 height 21
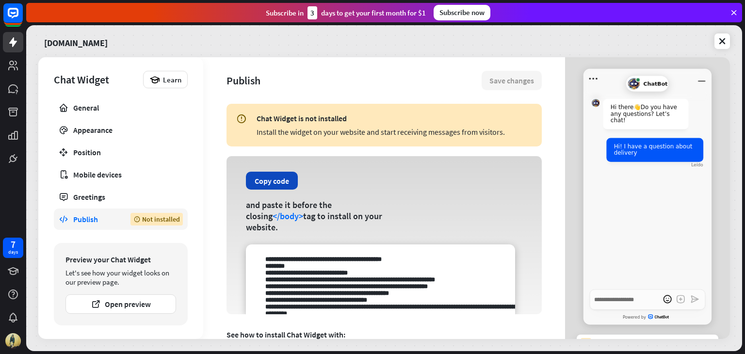
click at [263, 190] on button "Copy code" at bounding box center [272, 181] width 52 height 18
click at [720, 39] on icon at bounding box center [722, 41] width 10 height 10
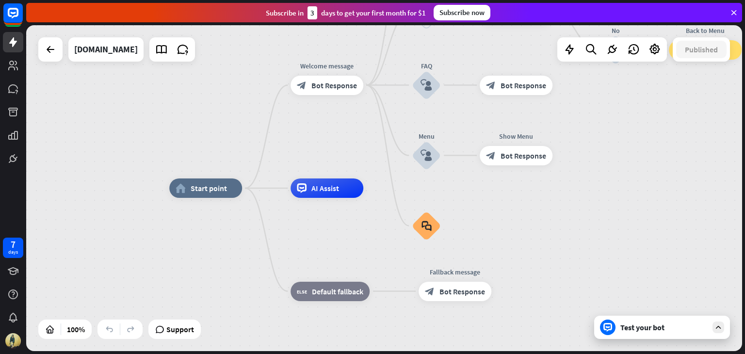
click at [737, 12] on icon at bounding box center [733, 12] width 9 height 9
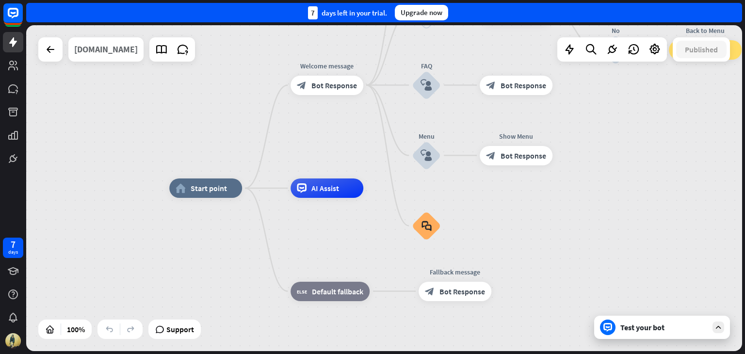
click at [107, 54] on div "[DOMAIN_NAME]" at bounding box center [106, 49] width 64 height 24
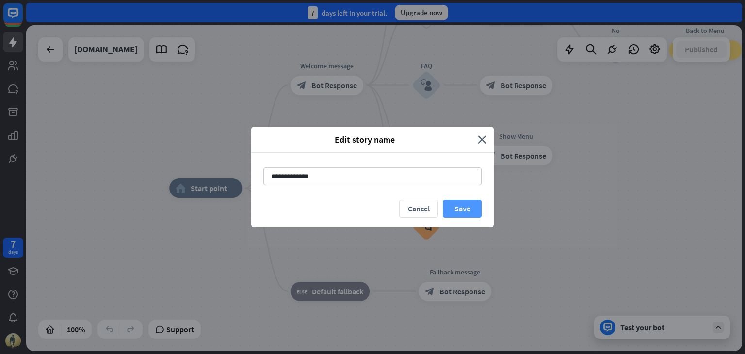
click at [465, 210] on button "Save" at bounding box center [462, 209] width 39 height 18
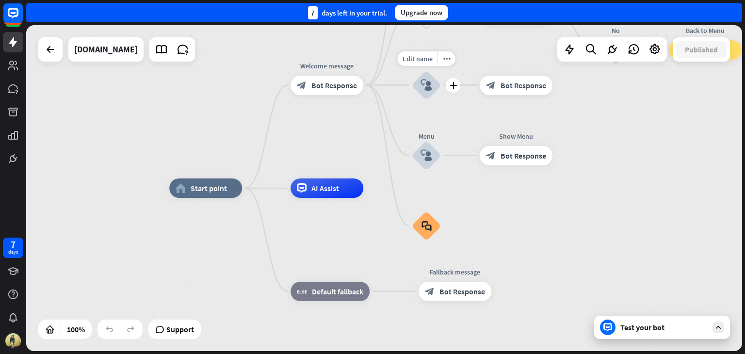
click at [425, 93] on div "block_user_input" at bounding box center [426, 85] width 29 height 29
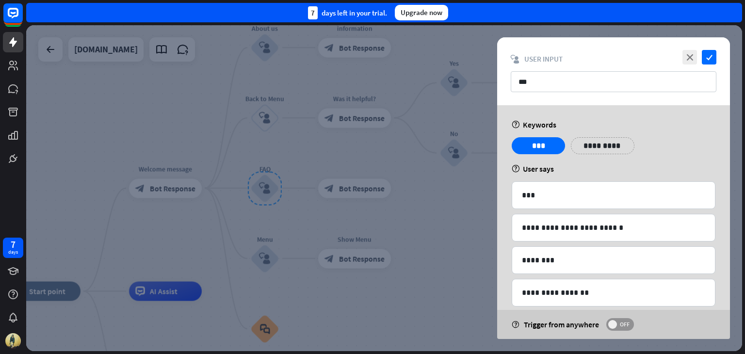
click at [622, 324] on span "OFF" at bounding box center [624, 324] width 15 height 8
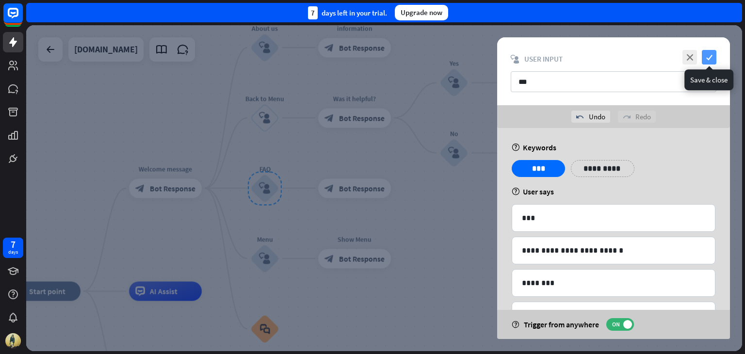
click at [708, 53] on icon "check" at bounding box center [709, 57] width 15 height 15
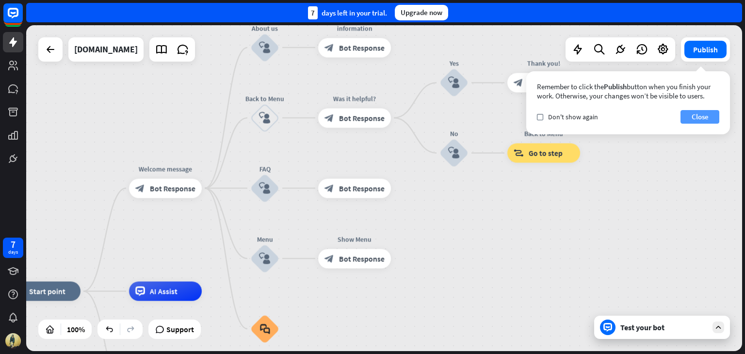
click at [699, 116] on button "Close" at bounding box center [699, 117] width 39 height 14
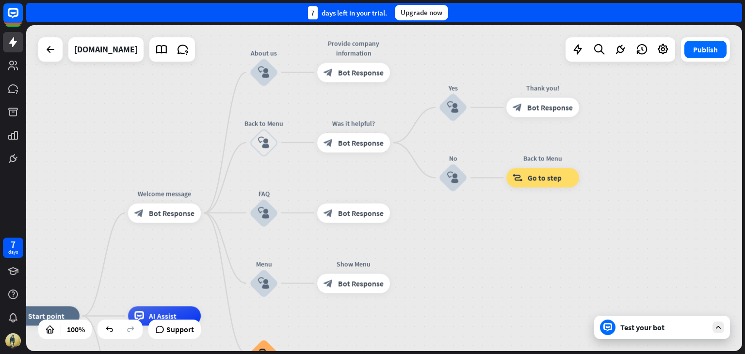
drag, startPoint x: 699, startPoint y: 116, endPoint x: 698, endPoint y: 141, distance: 24.7
click at [698, 141] on div "home_2 Start point Welcome message block_bot_response Bot Response About us blo…" at bounding box center [384, 188] width 716 height 326
click at [381, 70] on span "Bot Response" at bounding box center [361, 72] width 46 height 10
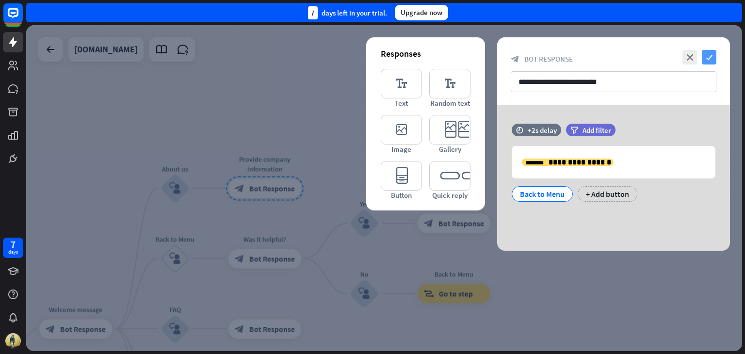
click at [705, 57] on icon "check" at bounding box center [709, 57] width 15 height 15
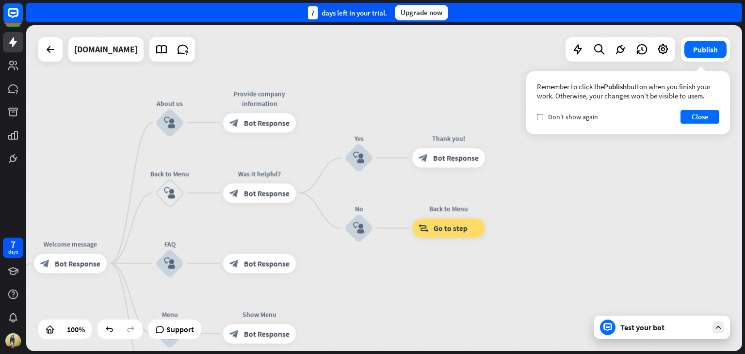
drag, startPoint x: 622, startPoint y: 157, endPoint x: 617, endPoint y: 91, distance: 65.7
click at [617, 91] on div "home_2 Start point Welcome message block_bot_response Bot Response About us blo…" at bounding box center [384, 188] width 716 height 326
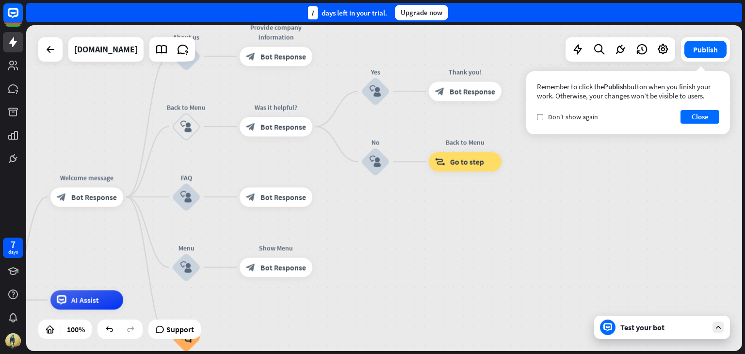
drag, startPoint x: 523, startPoint y: 235, endPoint x: 540, endPoint y: 170, distance: 67.0
click at [540, 170] on div "home_2 Start point Welcome message block_bot_response Bot Response About us blo…" at bounding box center [384, 188] width 716 height 326
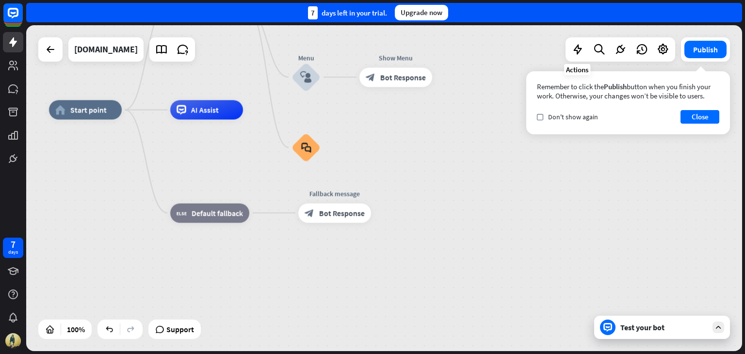
drag, startPoint x: 467, startPoint y: 238, endPoint x: 539, endPoint y: -2, distance: 250.6
click at [539, 0] on html "7 days close Product Help First steps Get started with ChatBot Help Center Foll…" at bounding box center [372, 177] width 745 height 354
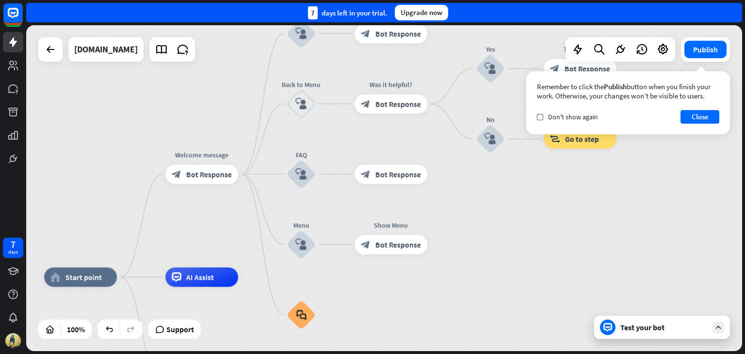
drag, startPoint x: 442, startPoint y: 79, endPoint x: 485, endPoint y: 294, distance: 219.9
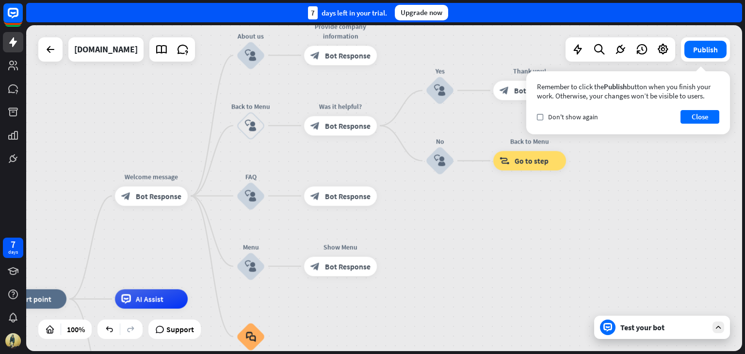
drag, startPoint x: 516, startPoint y: 268, endPoint x: 462, endPoint y: 290, distance: 58.7
click at [462, 290] on div "home_2 Start point Welcome message block_bot_response Bot Response About us blo…" at bounding box center [384, 188] width 716 height 326
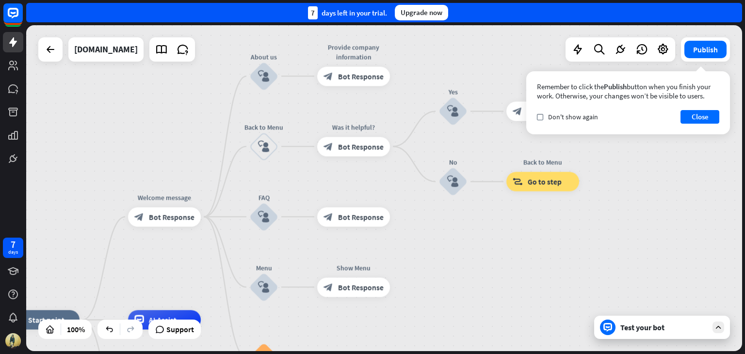
drag, startPoint x: 462, startPoint y: 290, endPoint x: 479, endPoint y: 309, distance: 25.4
click at [479, 309] on div "home_2 Start point Welcome message block_bot_response Bot Response About us blo…" at bounding box center [384, 188] width 716 height 326
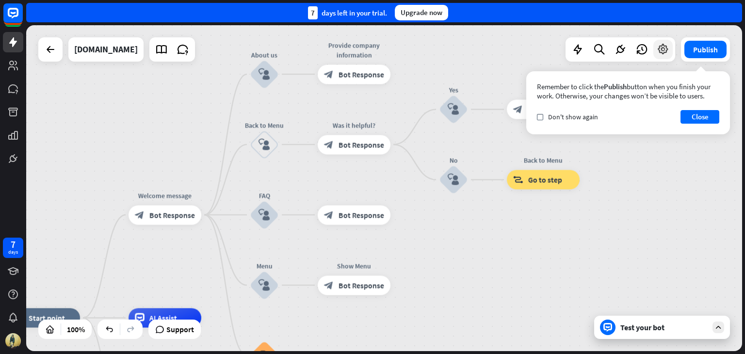
click at [666, 55] on icon at bounding box center [662, 49] width 13 height 13
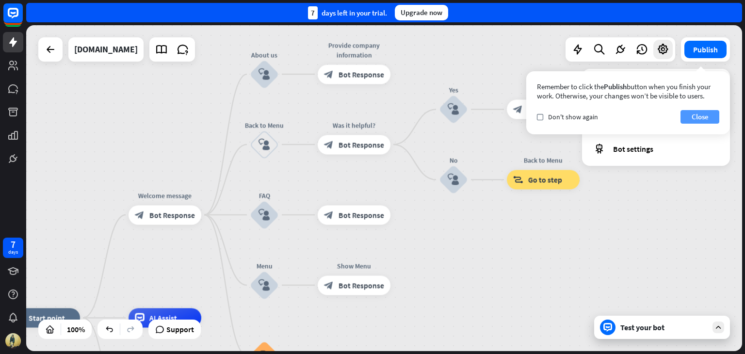
click at [694, 116] on button "Close" at bounding box center [699, 117] width 39 height 14
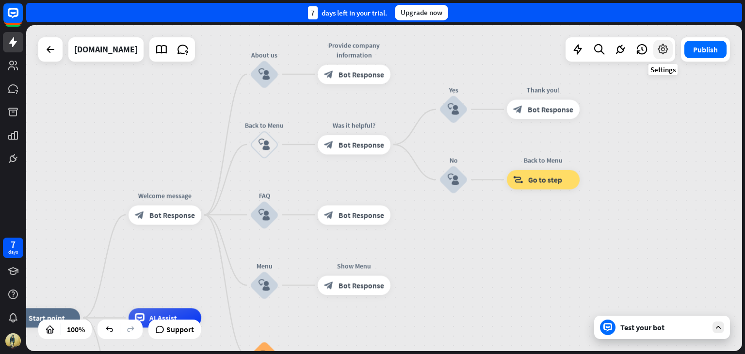
click at [663, 54] on icon at bounding box center [662, 49] width 13 height 13
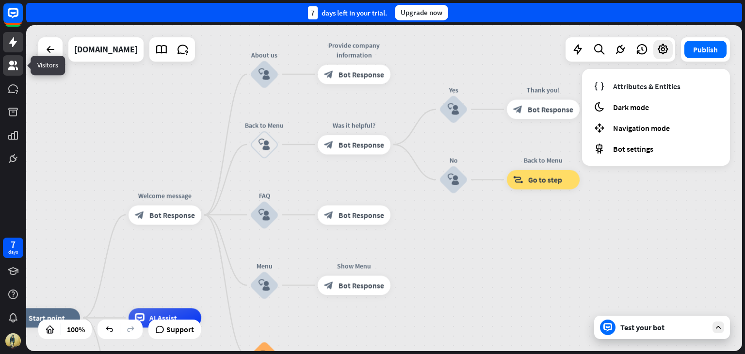
click at [13, 69] on icon at bounding box center [13, 66] width 10 height 10
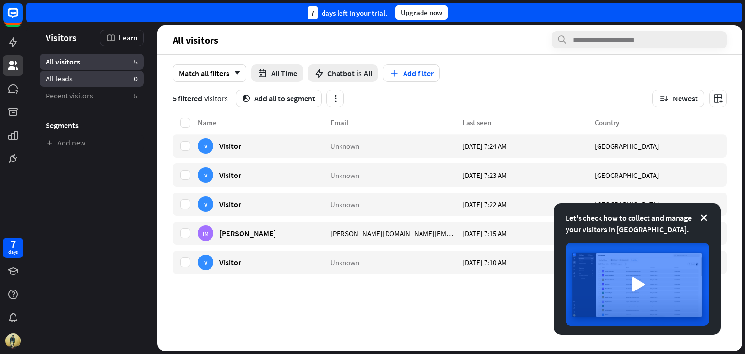
click at [47, 82] on span "All leads" at bounding box center [59, 79] width 27 height 10
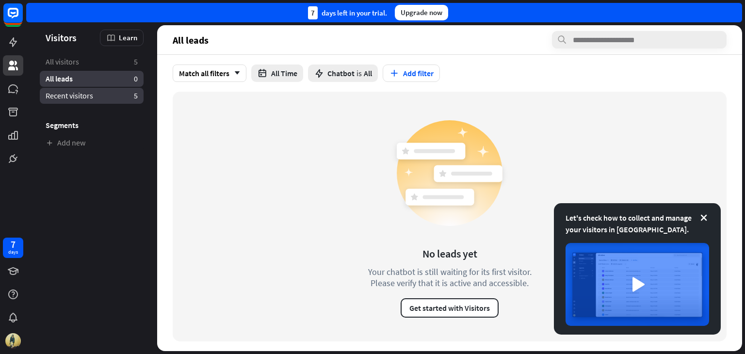
click at [56, 98] on span "Recent visitors" at bounding box center [70, 96] width 48 height 10
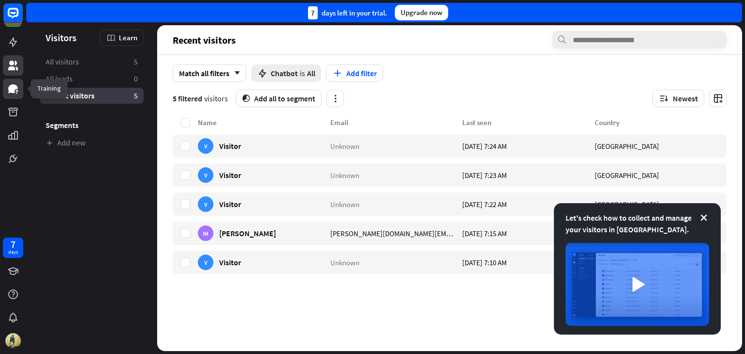
click at [13, 92] on icon at bounding box center [13, 88] width 10 height 9
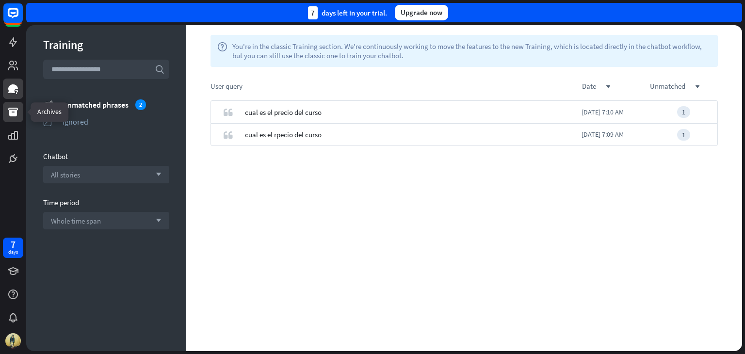
click at [7, 109] on icon at bounding box center [13, 112] width 12 height 12
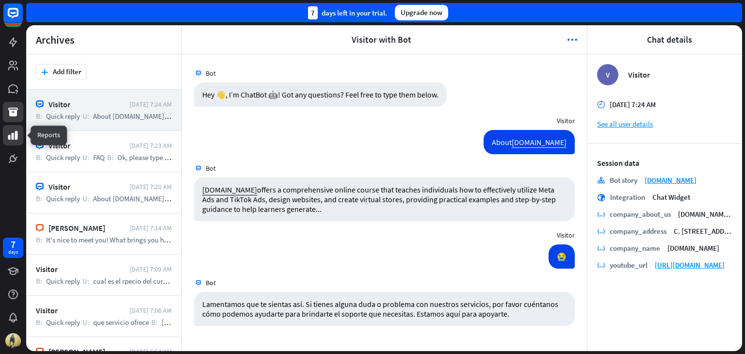
click at [14, 135] on icon at bounding box center [13, 135] width 12 height 12
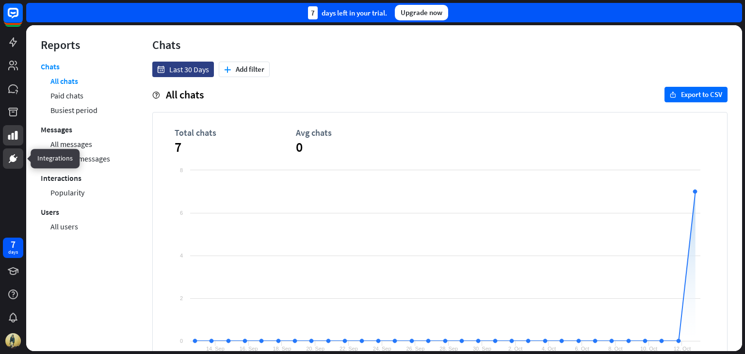
click at [15, 157] on icon at bounding box center [13, 159] width 12 height 12
